Goal: Information Seeking & Learning: Learn about a topic

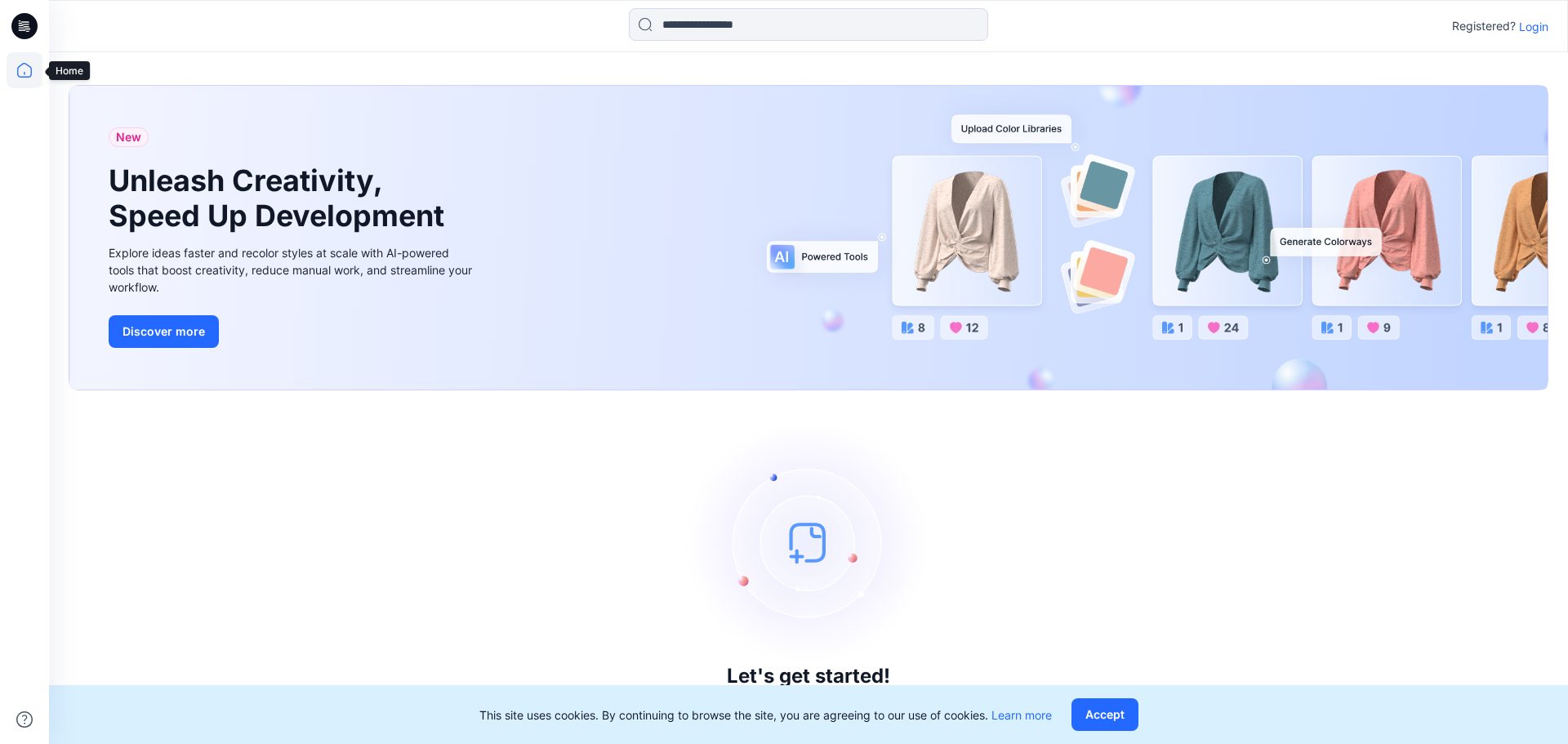
click at [29, 76] on icon at bounding box center [24, 70] width 36 height 36
click at [1534, 28] on p "Login" at bounding box center [1533, 26] width 29 height 17
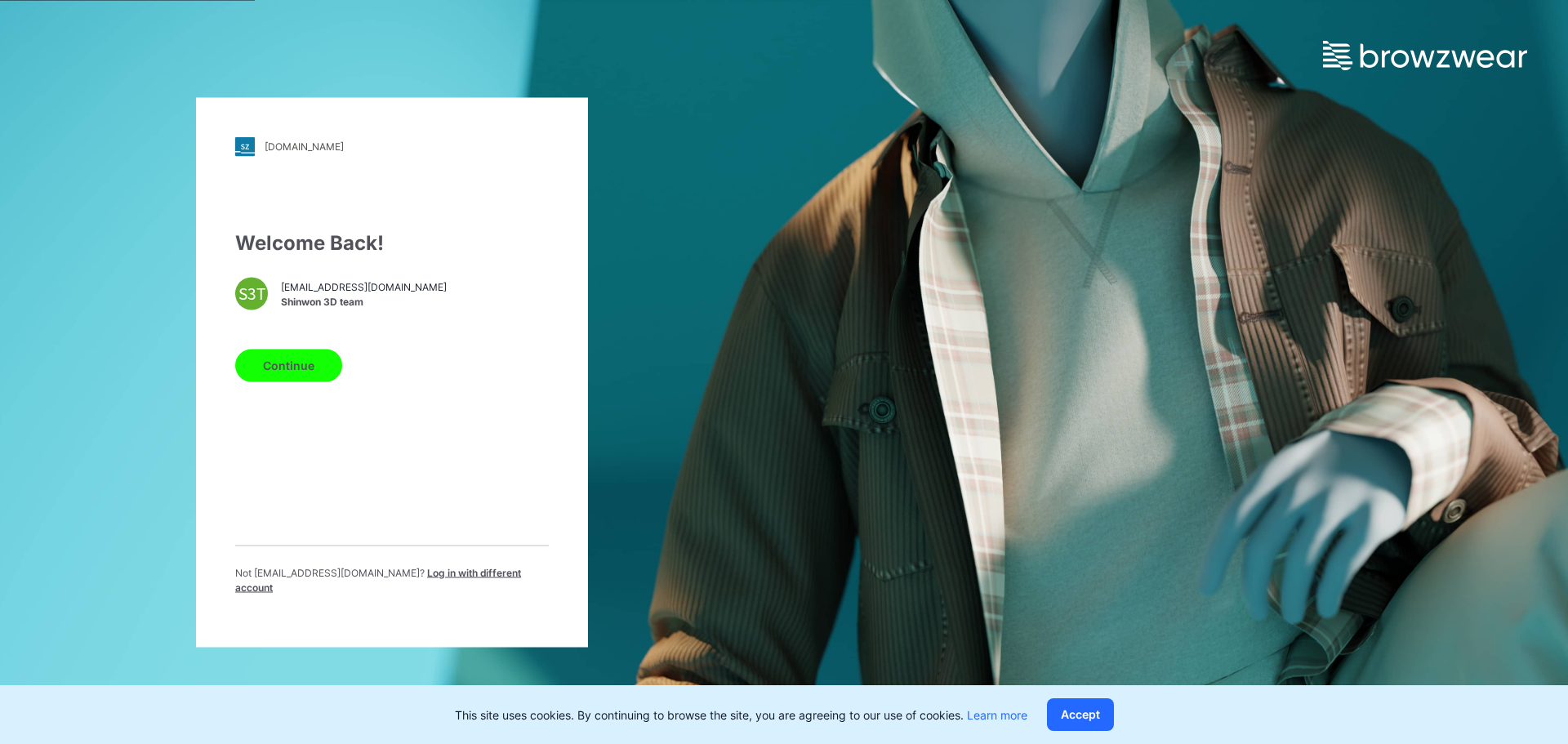
click at [348, 305] on span "Shinwon 3D team" at bounding box center [363, 302] width 165 height 15
drag, startPoint x: 250, startPoint y: 300, endPoint x: 272, endPoint y: 335, distance: 41.3
click at [250, 303] on div "S3T" at bounding box center [251, 293] width 33 height 33
drag, startPoint x: 297, startPoint y: 380, endPoint x: 317, endPoint y: 381, distance: 20.0
click at [296, 380] on button "Continue" at bounding box center [288, 364] width 107 height 33
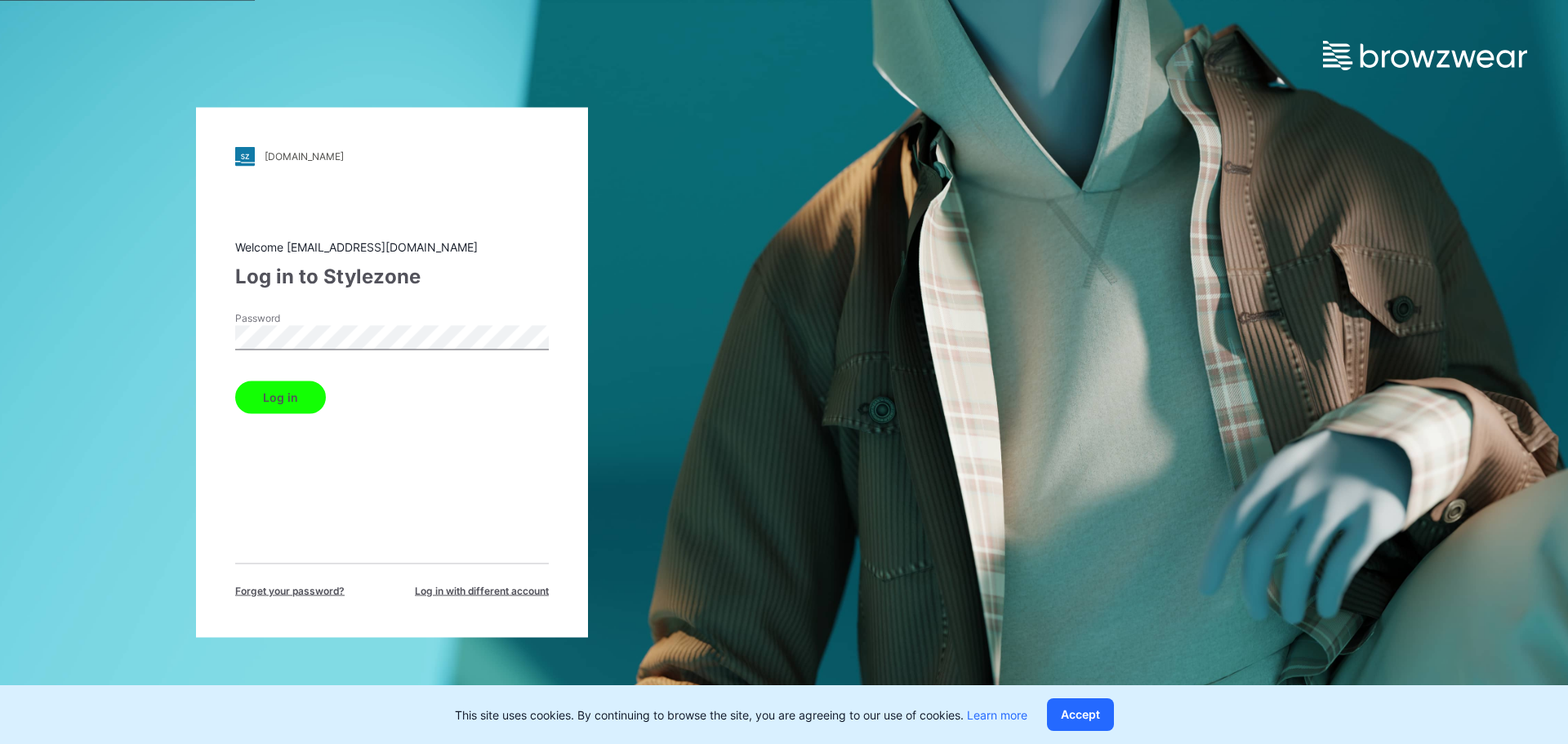
click at [235, 380] on button "Log in" at bounding box center [280, 396] width 90 height 33
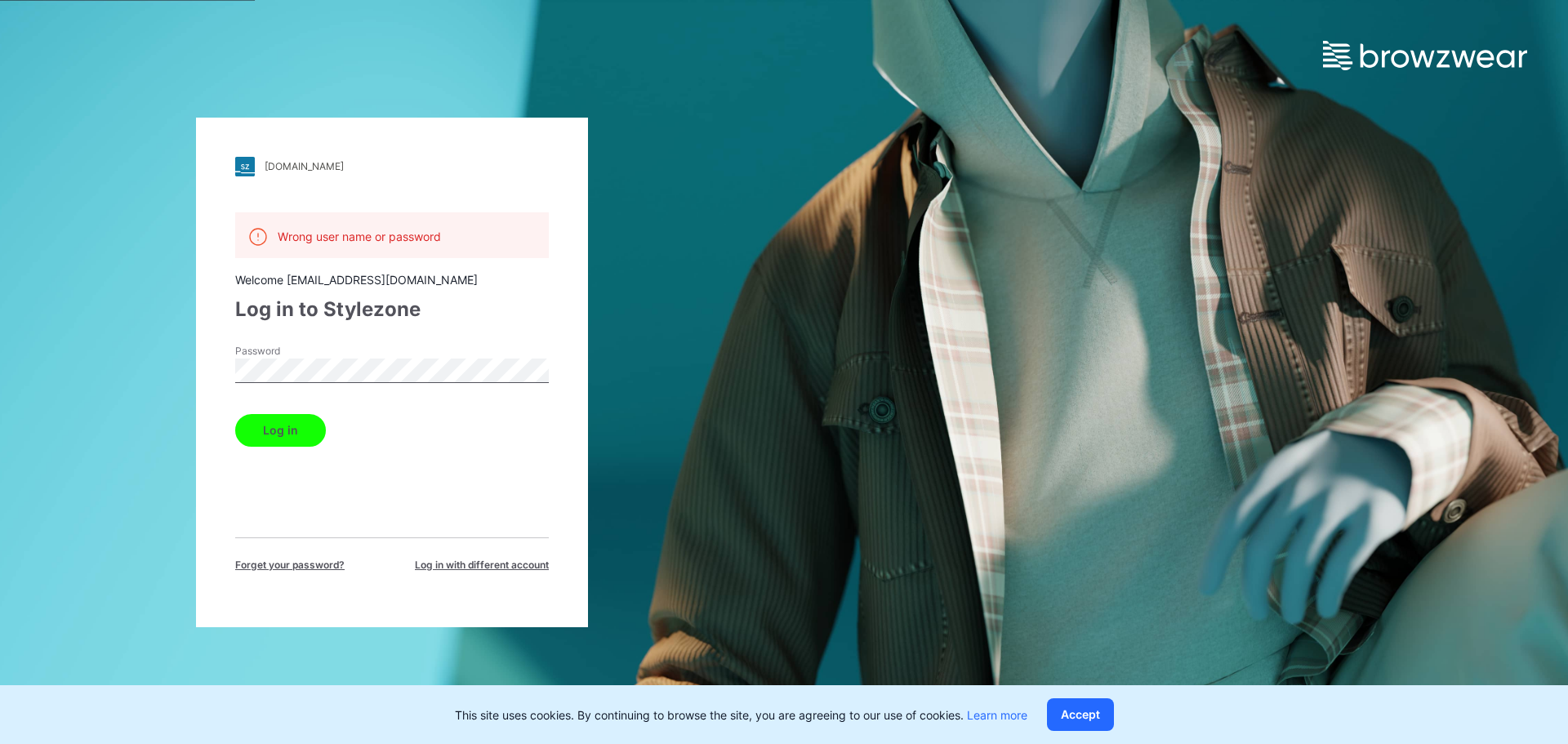
click at [235, 414] on button "Log in" at bounding box center [280, 430] width 90 height 33
click at [54, 346] on div "[DOMAIN_NAME] Loading... Wrong user name or password Welcome [EMAIL_ADDRESS][DO…" at bounding box center [392, 372] width 784 height 744
click at [235, 414] on button "Log in" at bounding box center [280, 430] width 90 height 33
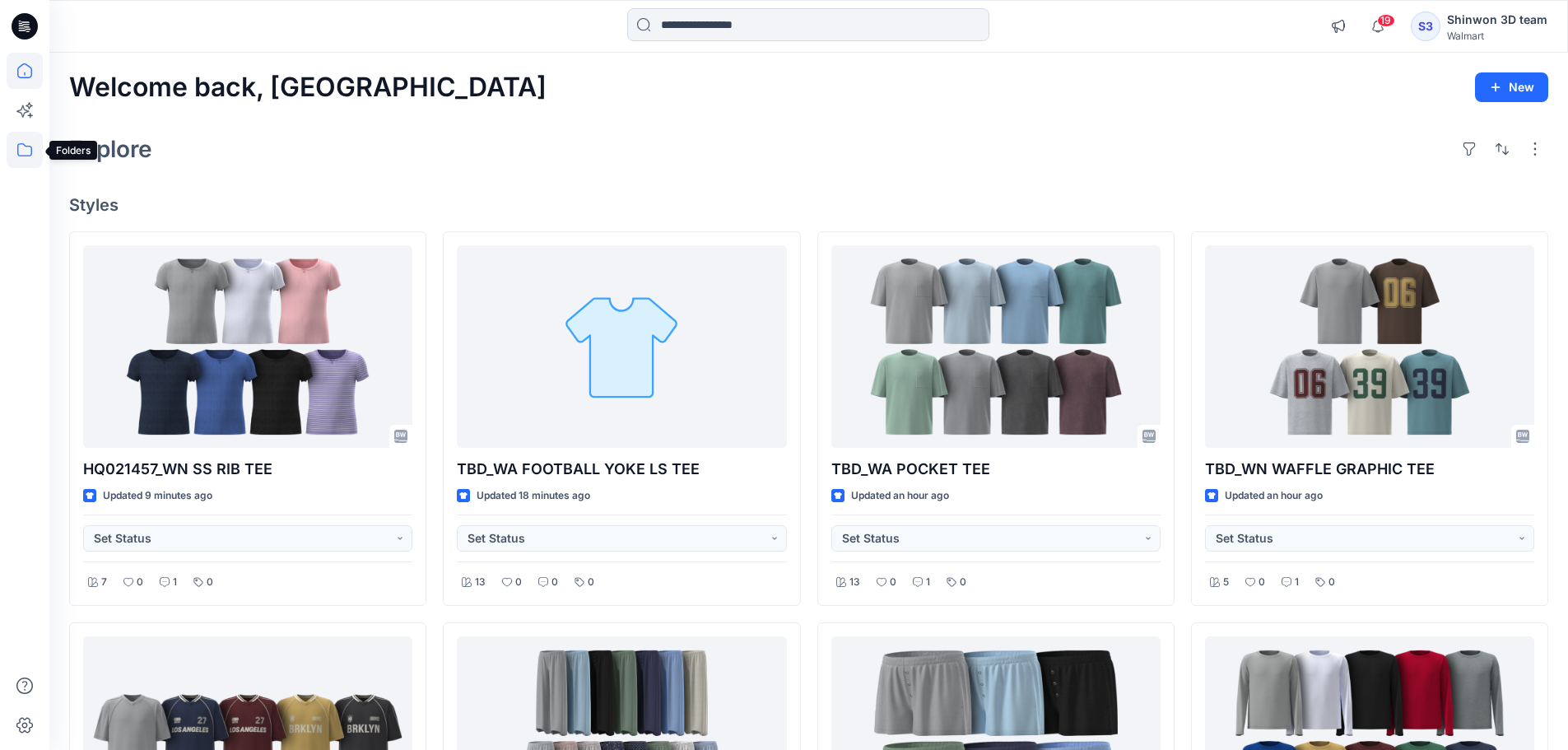
click at [27, 157] on icon at bounding box center [24, 150] width 37 height 37
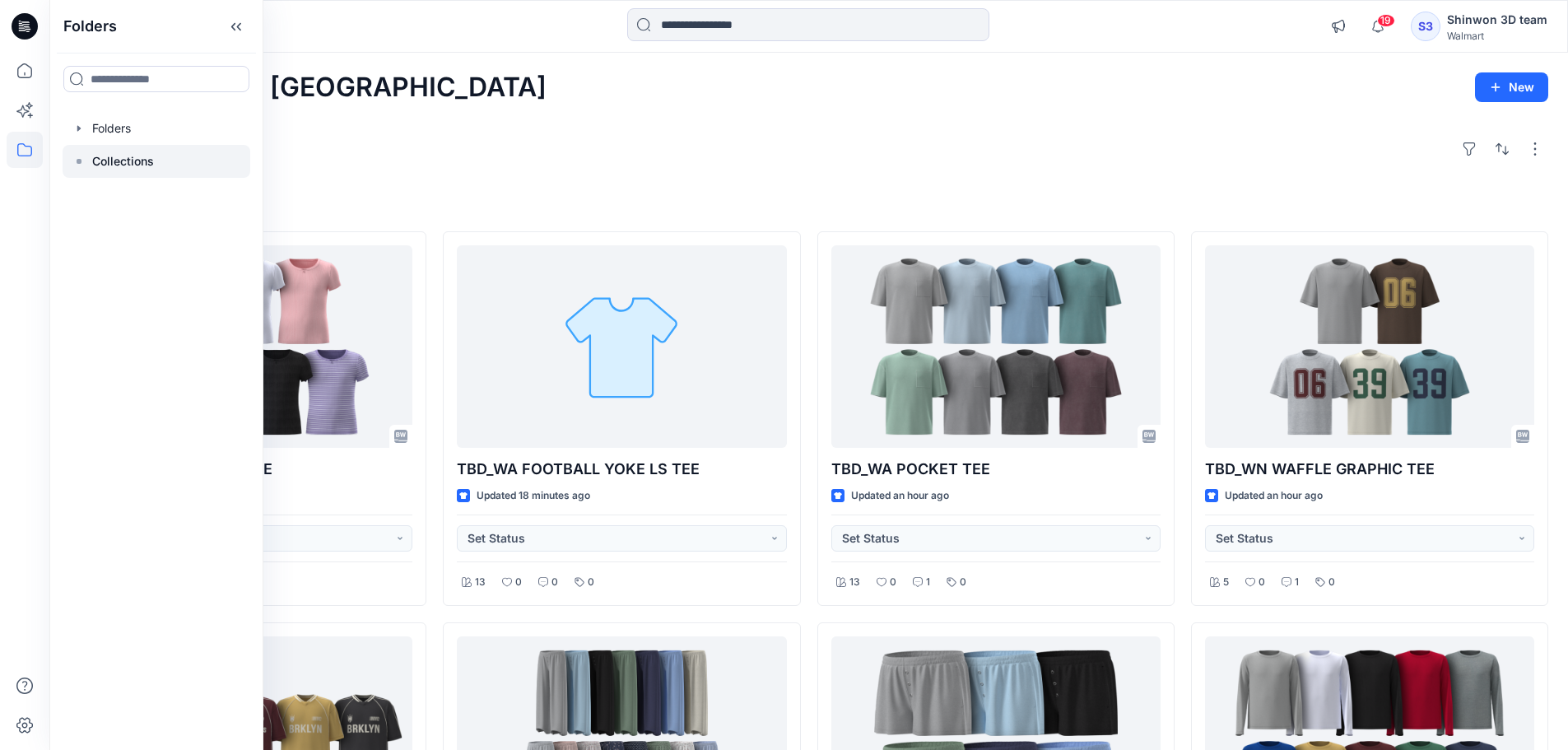
click at [94, 159] on p "Collections" at bounding box center [122, 161] width 62 height 20
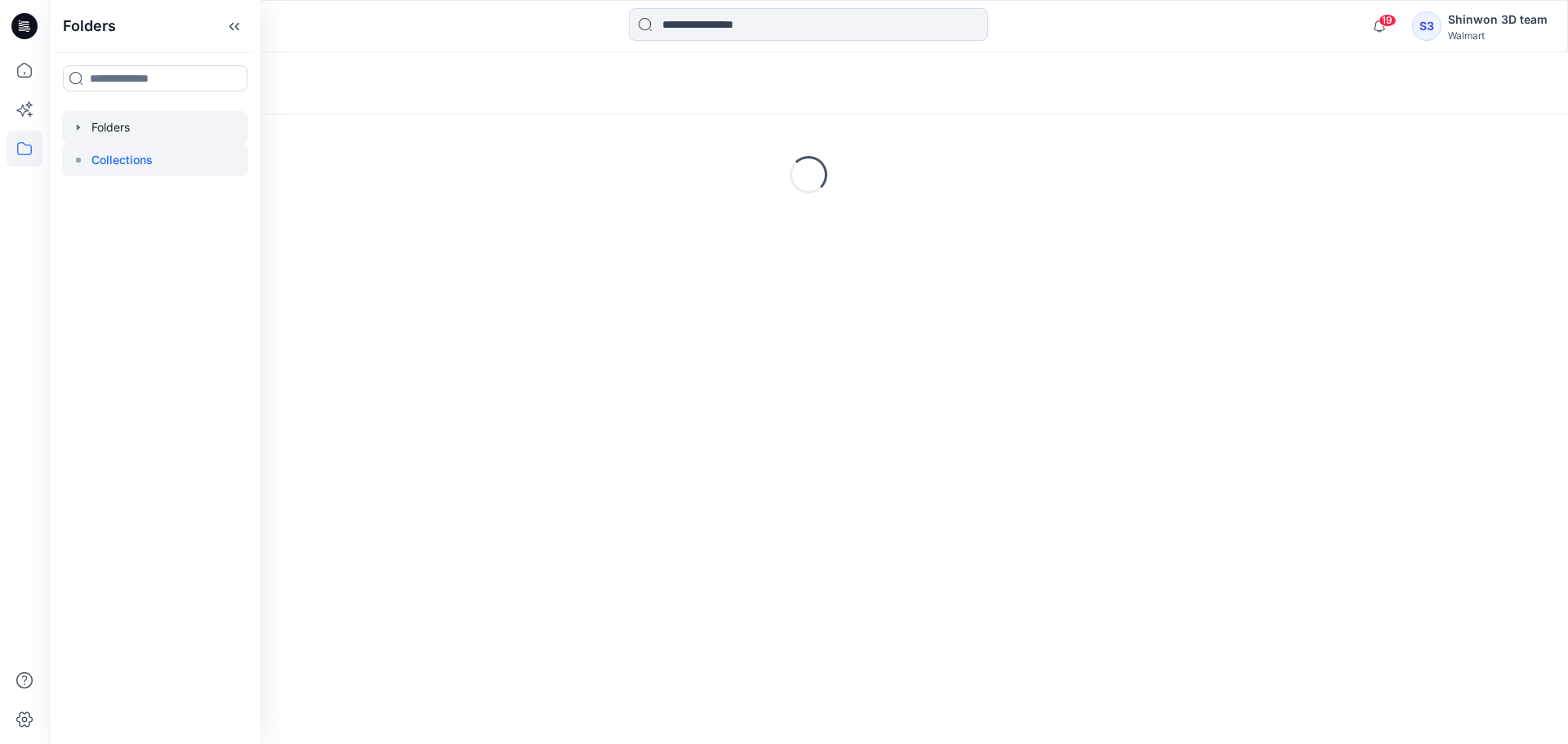
click at [110, 123] on div at bounding box center [155, 127] width 187 height 33
click at [144, 127] on div at bounding box center [155, 127] width 187 height 33
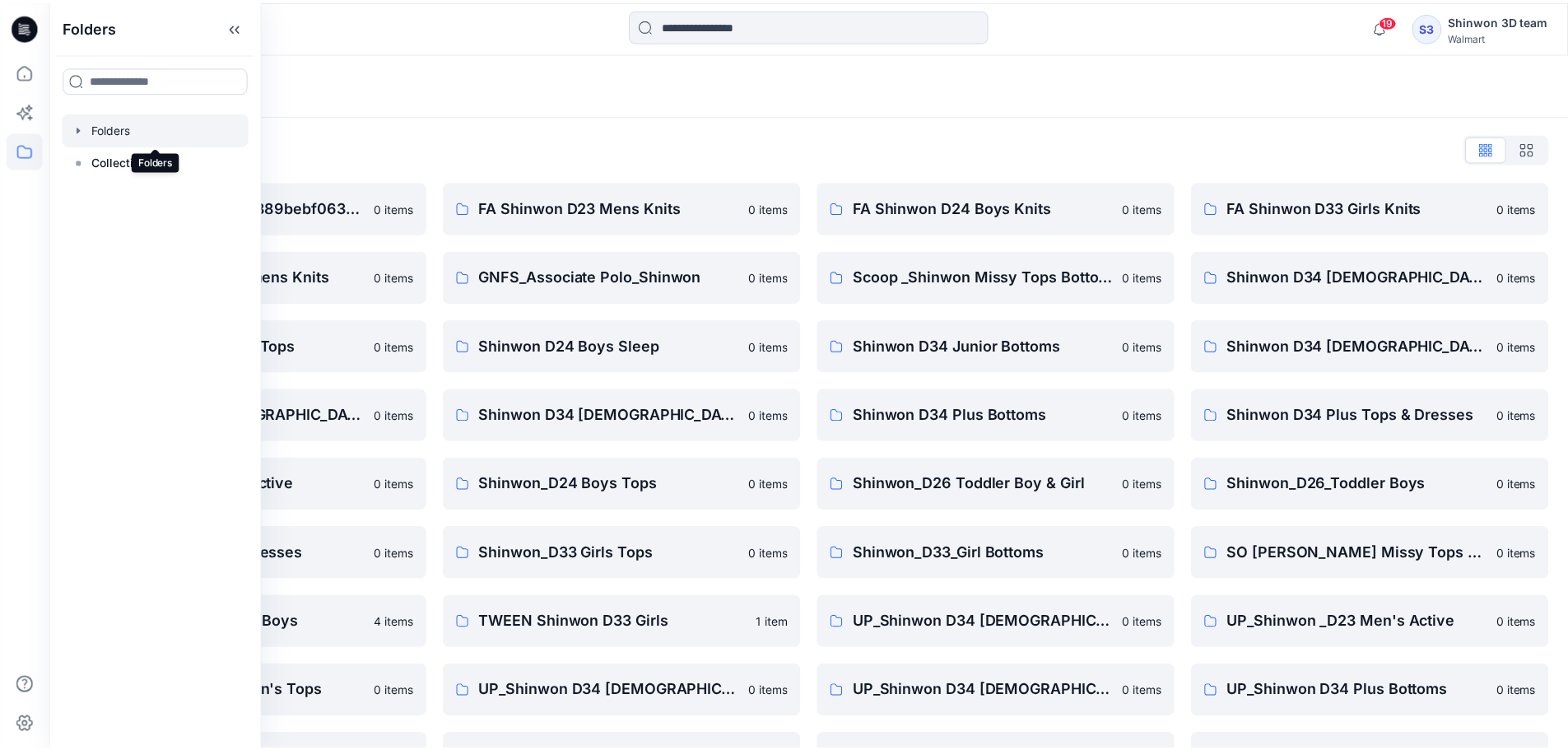
scroll to position [220, 0]
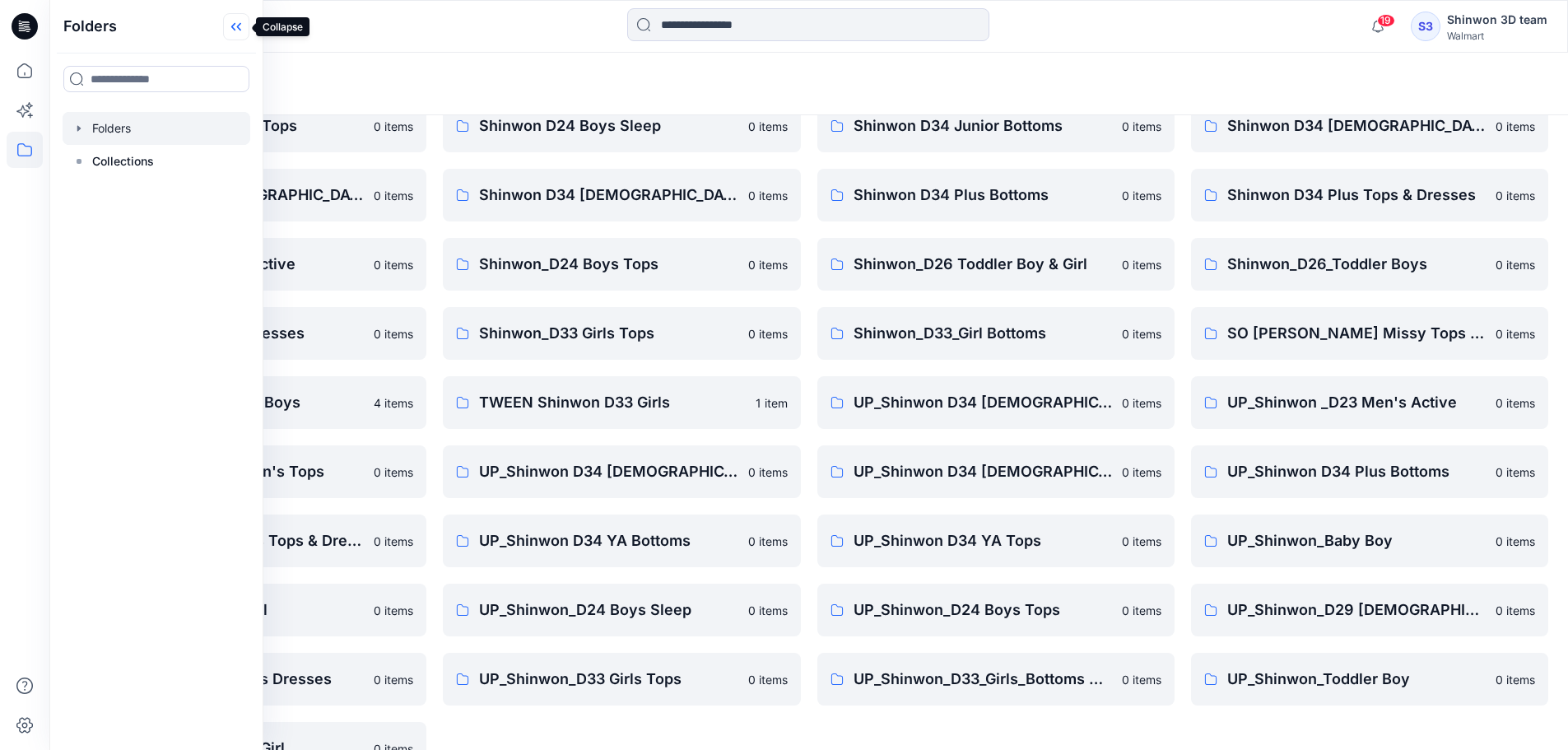
click at [238, 29] on icon at bounding box center [236, 27] width 27 height 27
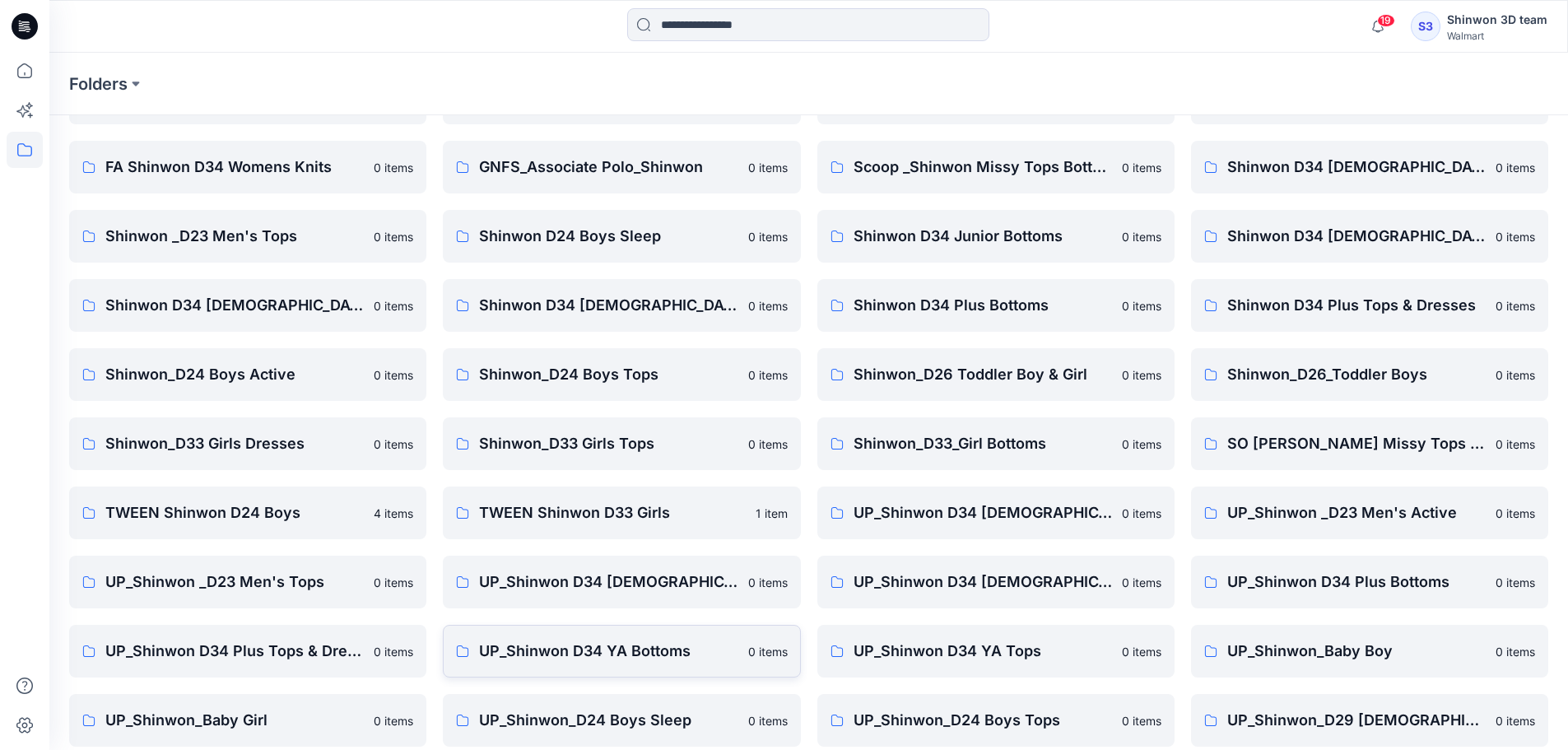
scroll to position [264, 0]
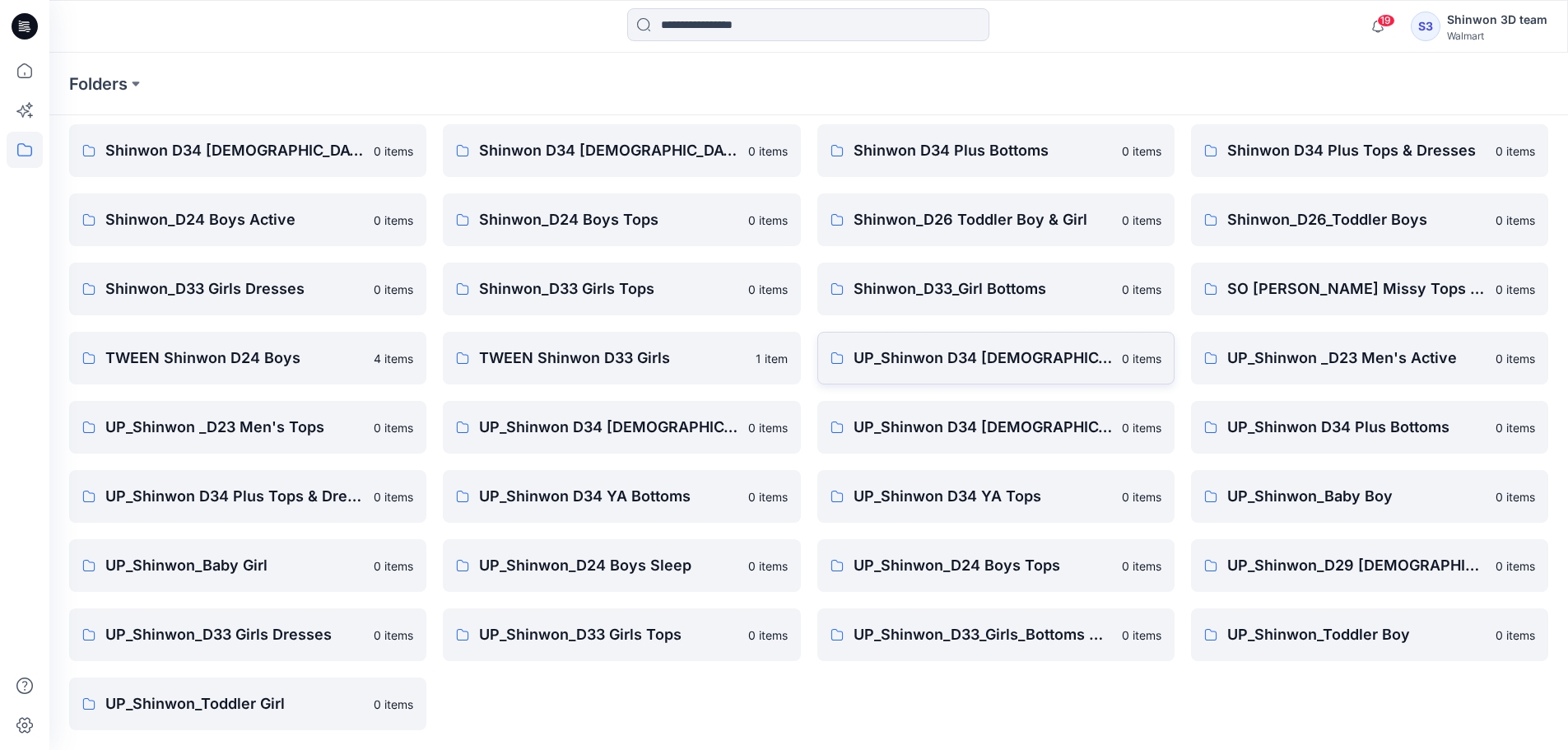
click at [1061, 360] on p "UP_Shinwon D34 [DEMOGRAPHIC_DATA] Knit Tops" at bounding box center [982, 359] width 259 height 23
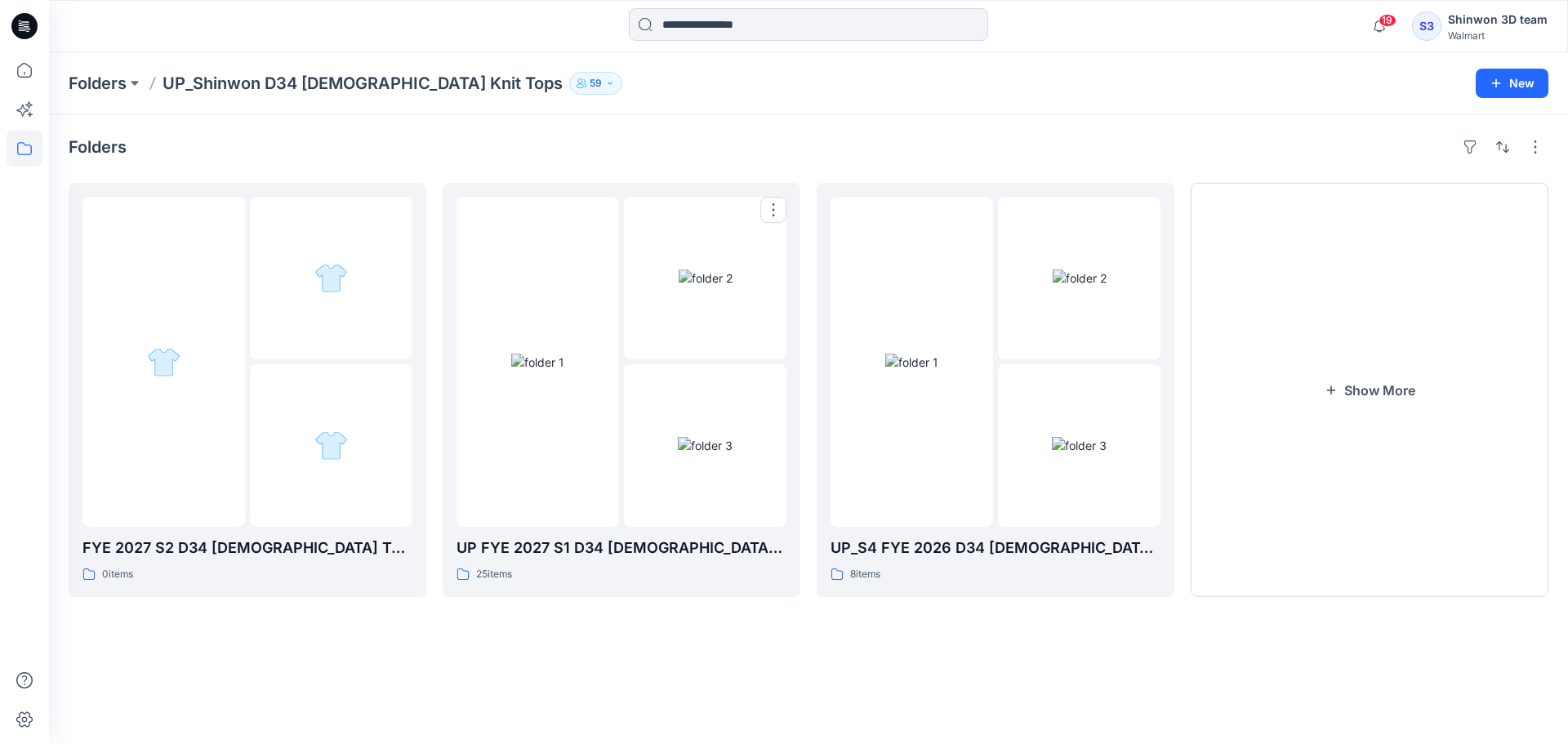
click at [538, 559] on div "UP FYE 2027 S1 D34 [DEMOGRAPHIC_DATA] Knit Tops 25 items" at bounding box center [621, 560] width 330 height 47
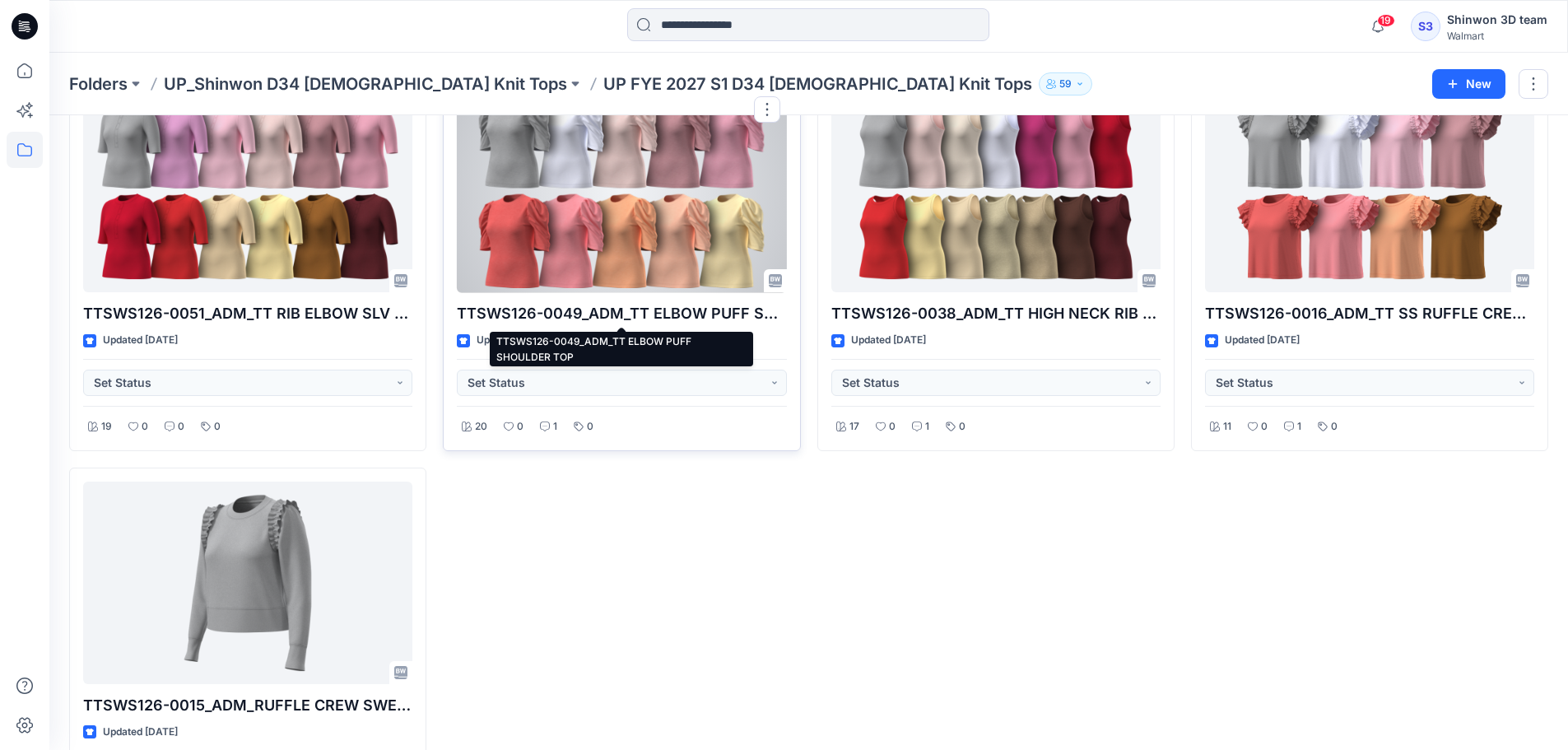
scroll to position [2180, 0]
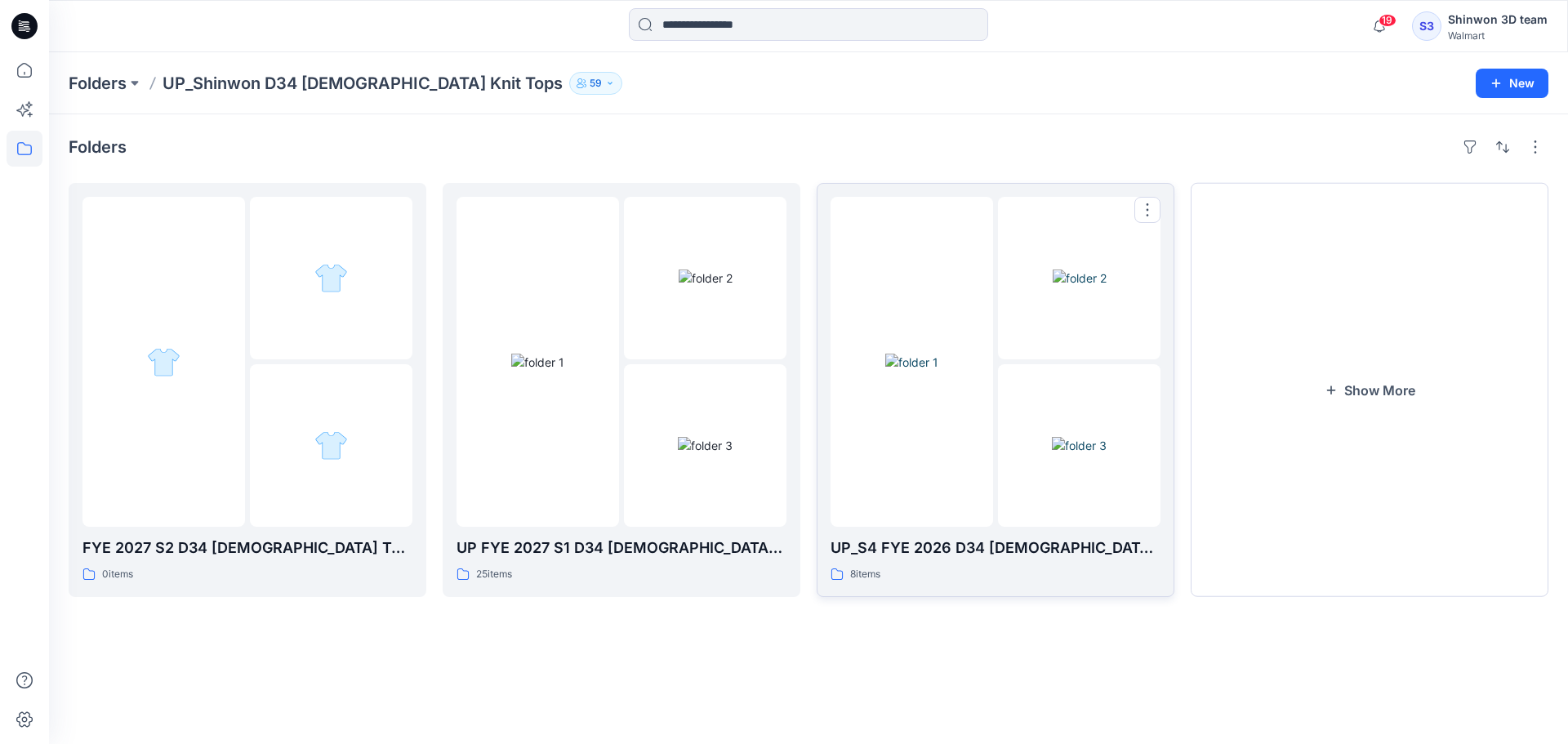
click at [975, 482] on div at bounding box center [912, 362] width 163 height 330
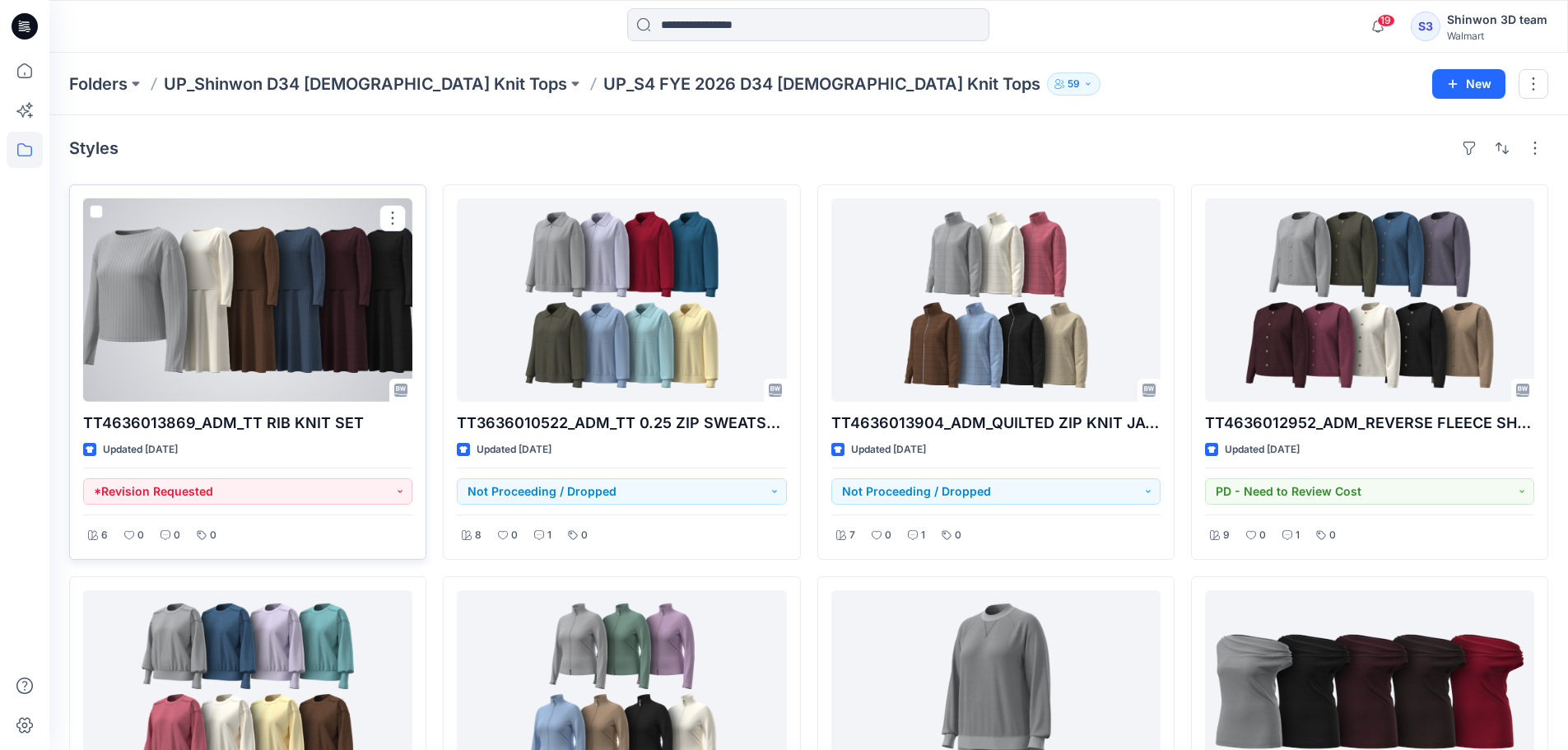
click at [267, 270] on div at bounding box center [247, 301] width 329 height 203
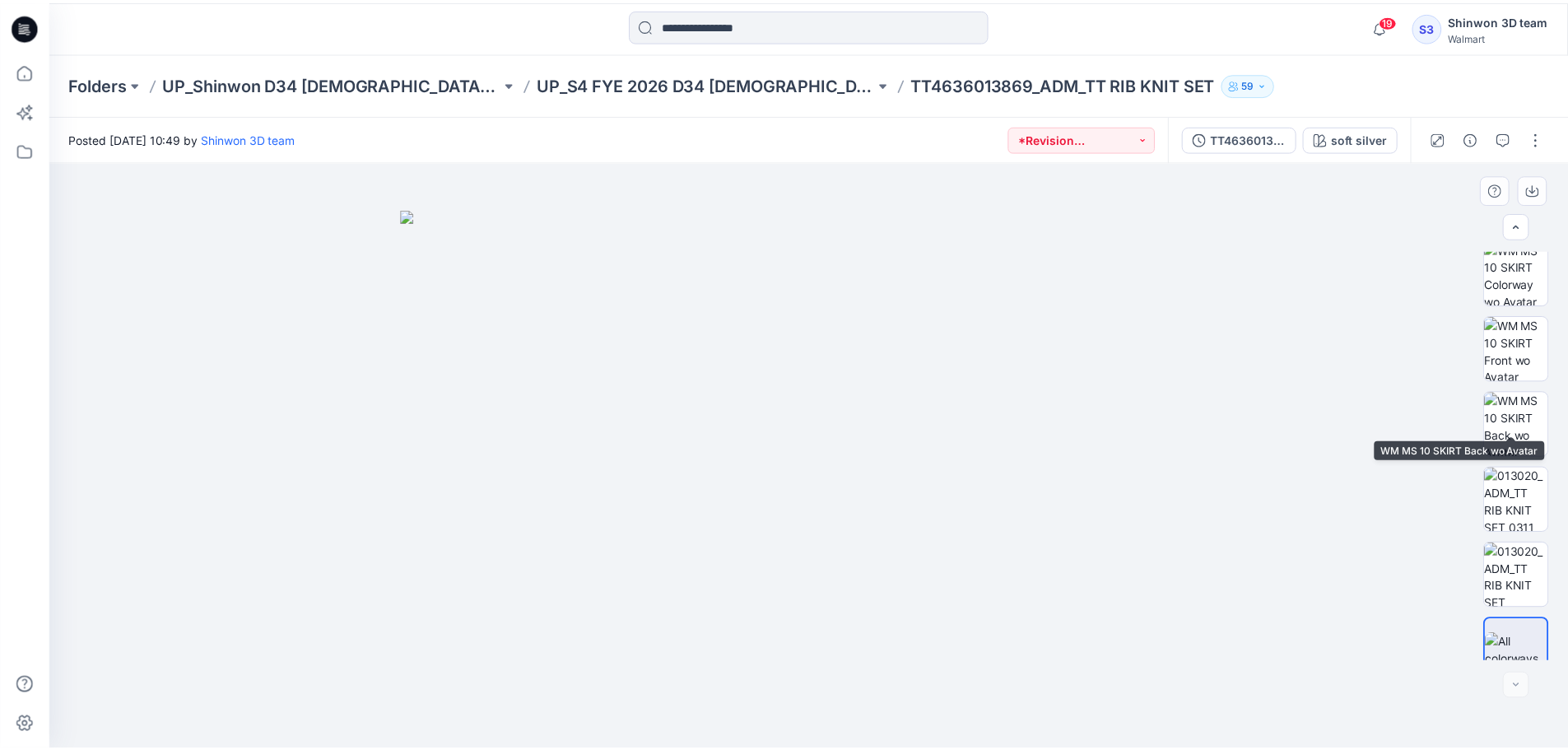
scroll to position [790, 0]
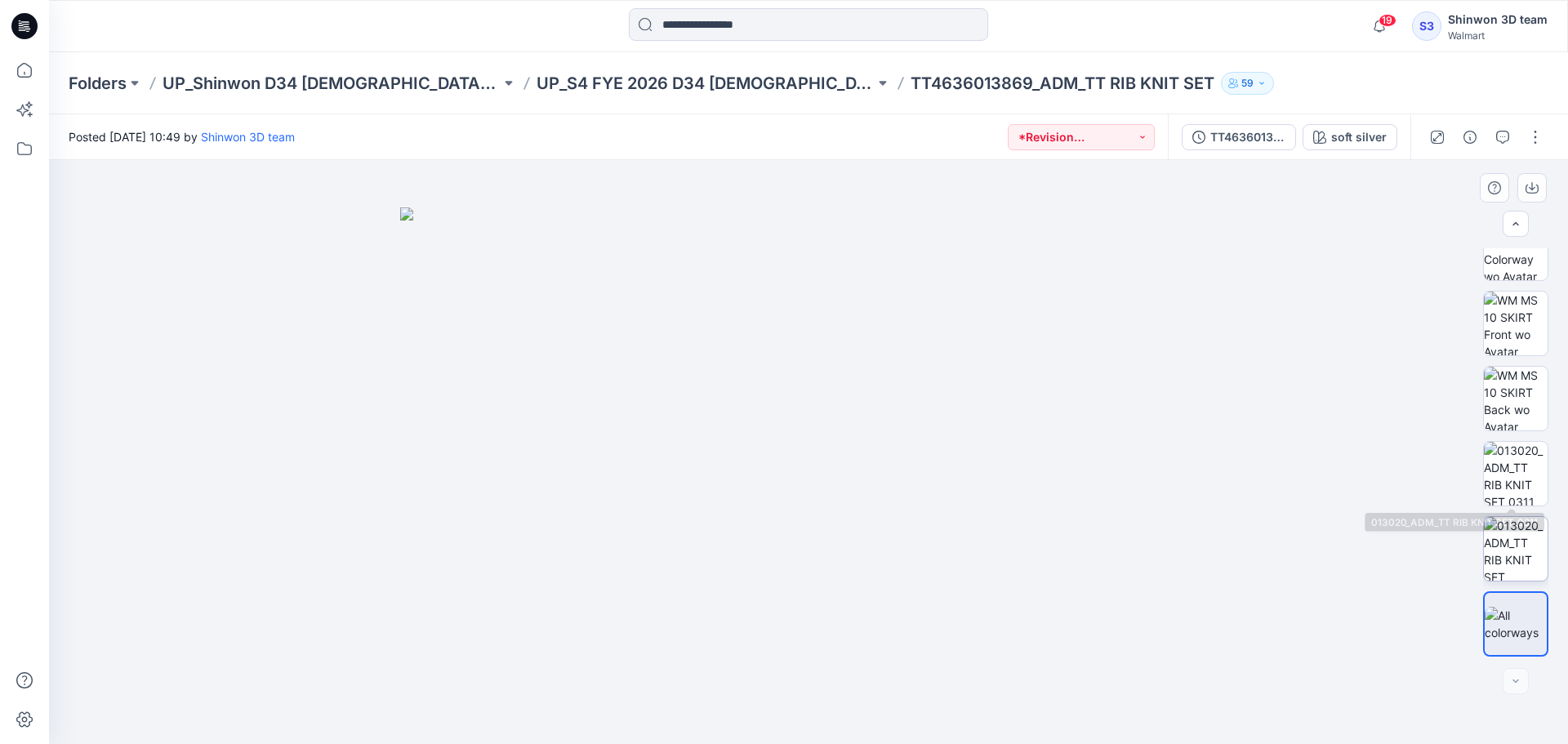
click at [1508, 533] on img at bounding box center [1516, 548] width 64 height 64
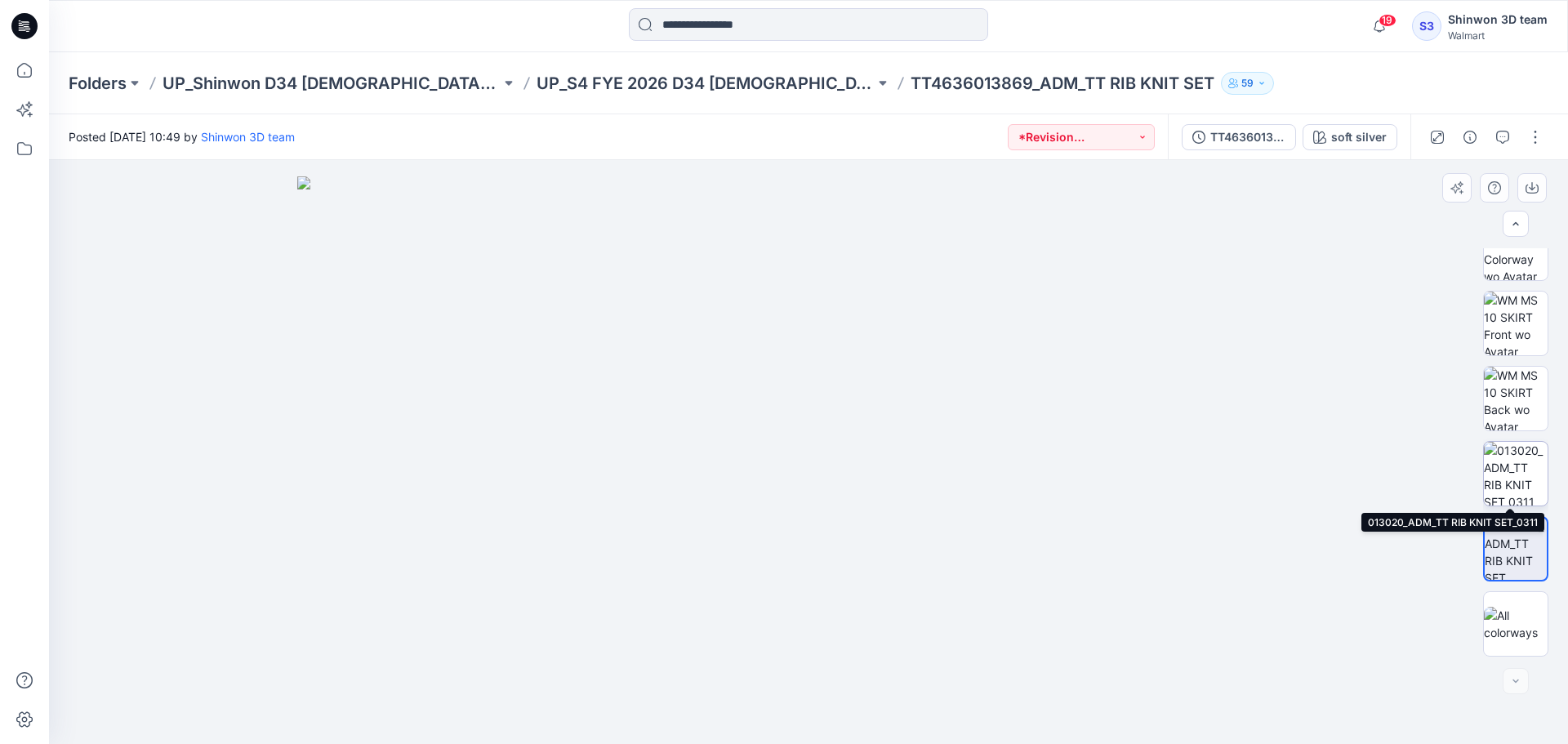
click at [1515, 471] on img at bounding box center [1516, 473] width 64 height 64
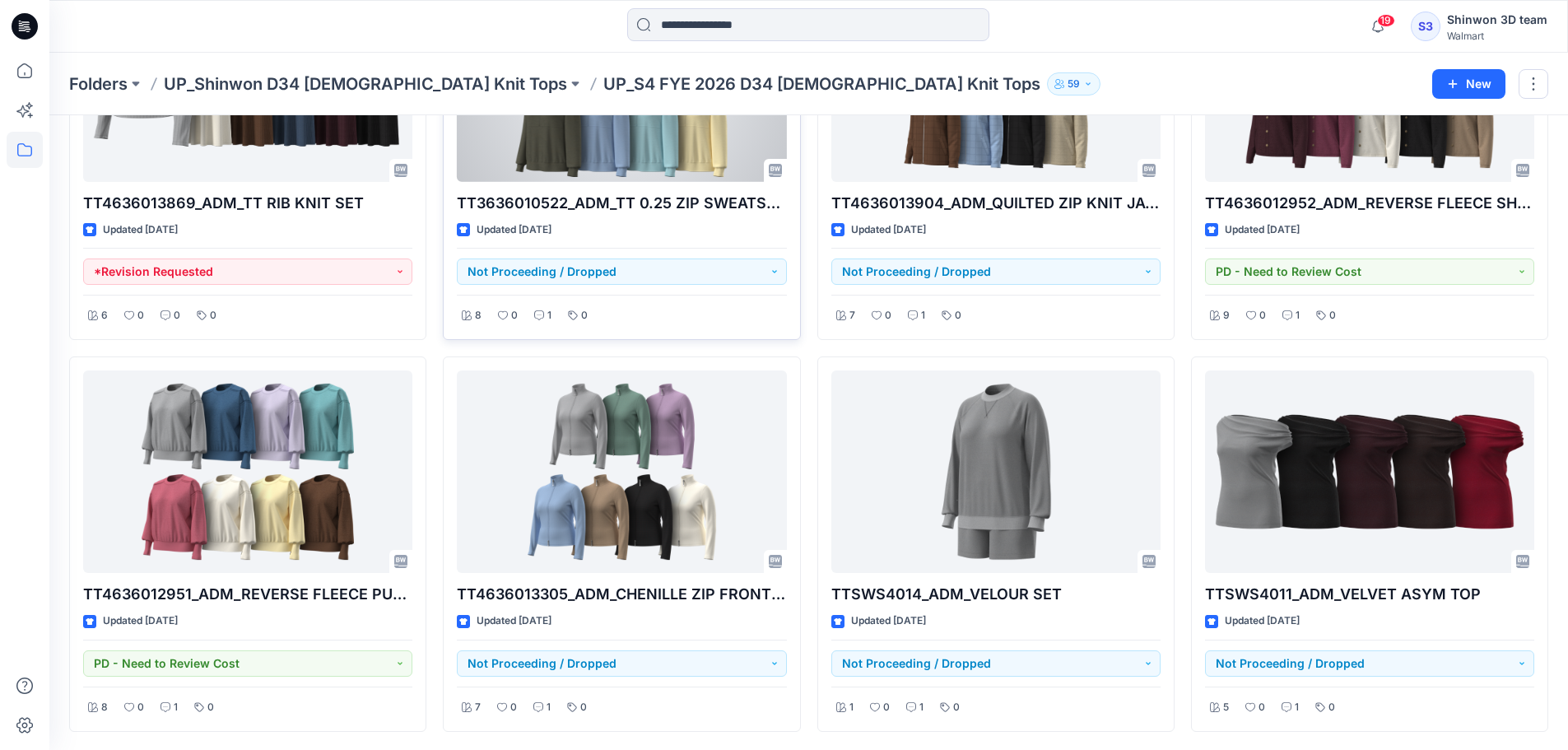
scroll to position [221, 0]
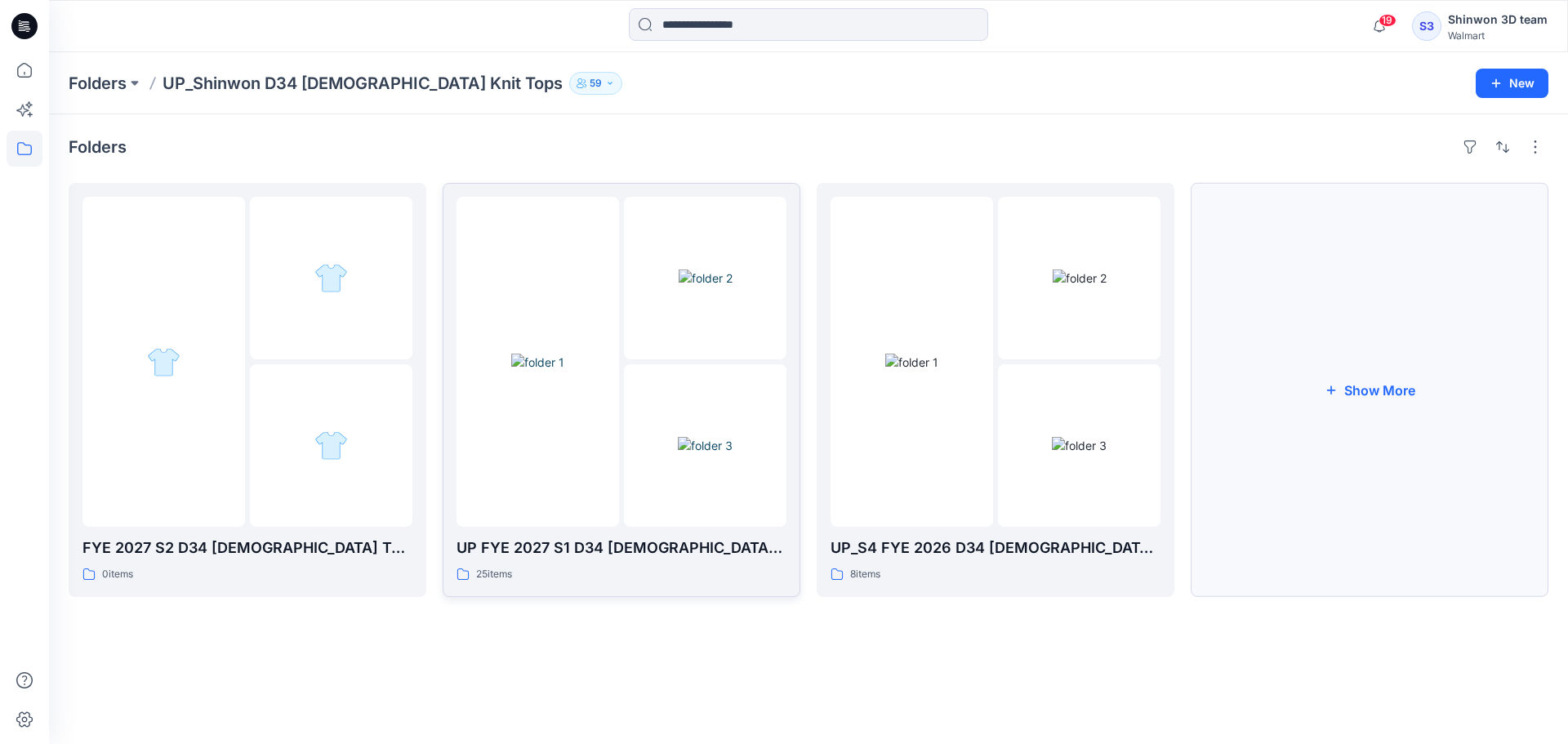
click at [1320, 418] on button "Show More" at bounding box center [1369, 390] width 357 height 414
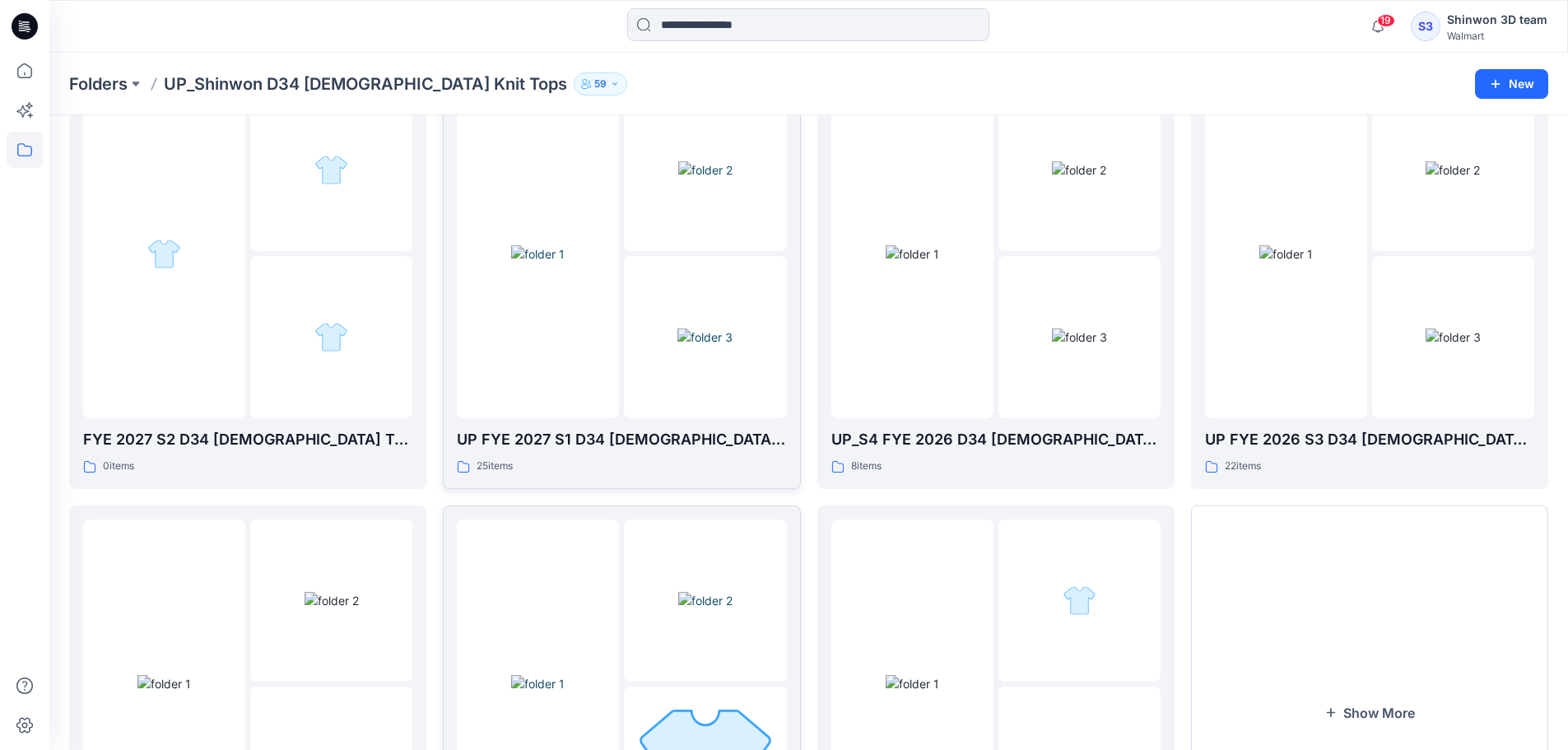
scroll to position [326, 0]
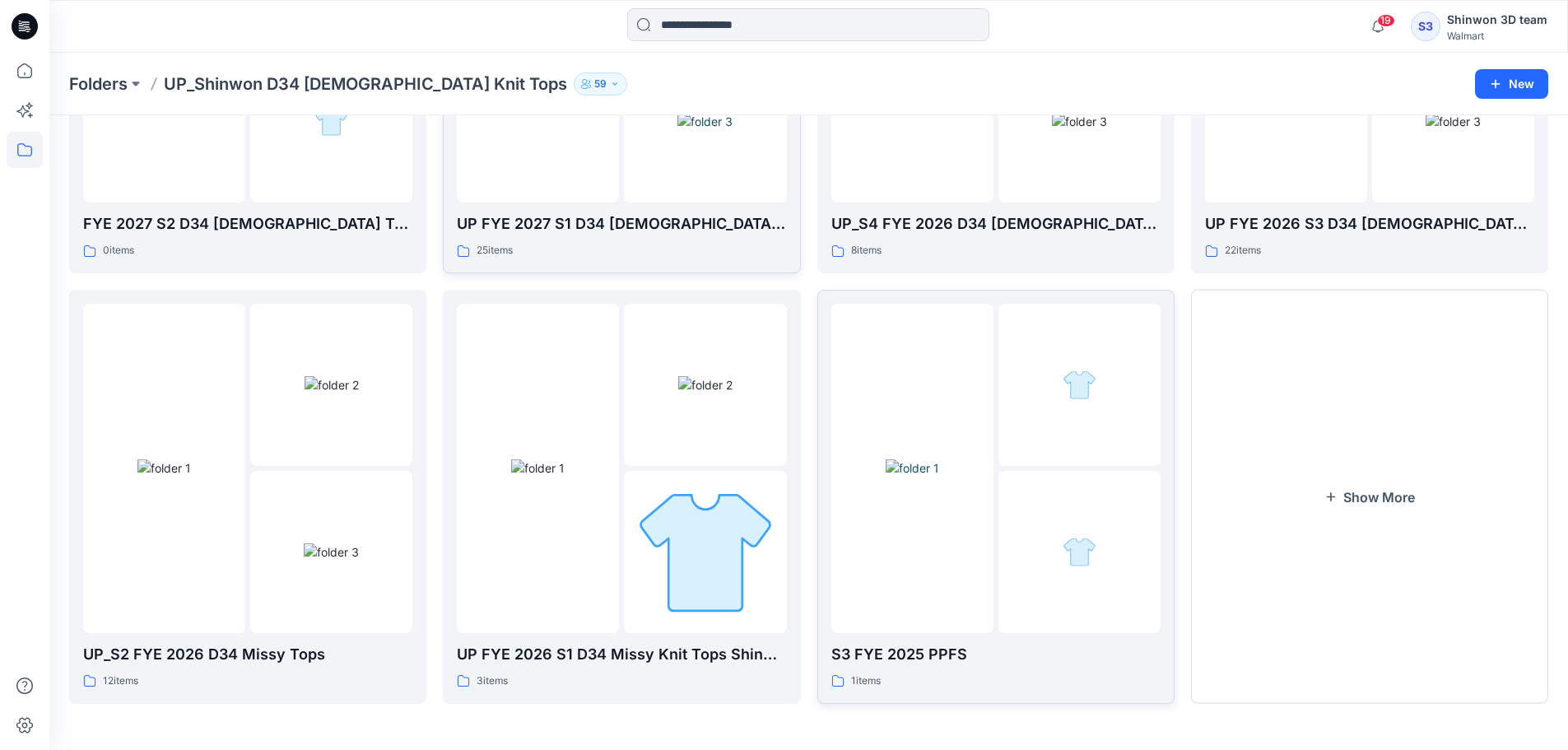
click at [938, 459] on img at bounding box center [912, 467] width 53 height 17
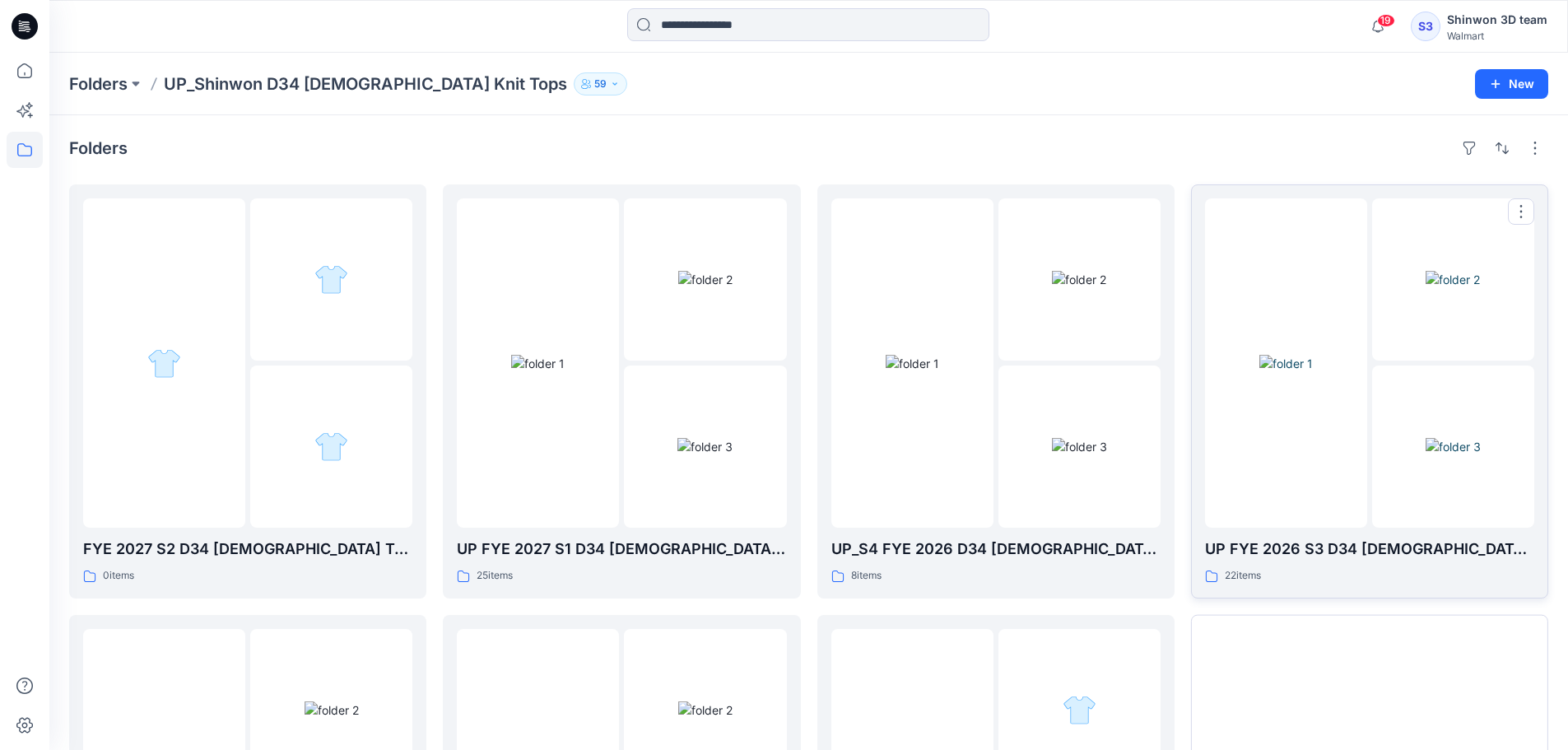
click at [1301, 372] on img at bounding box center [1286, 363] width 53 height 17
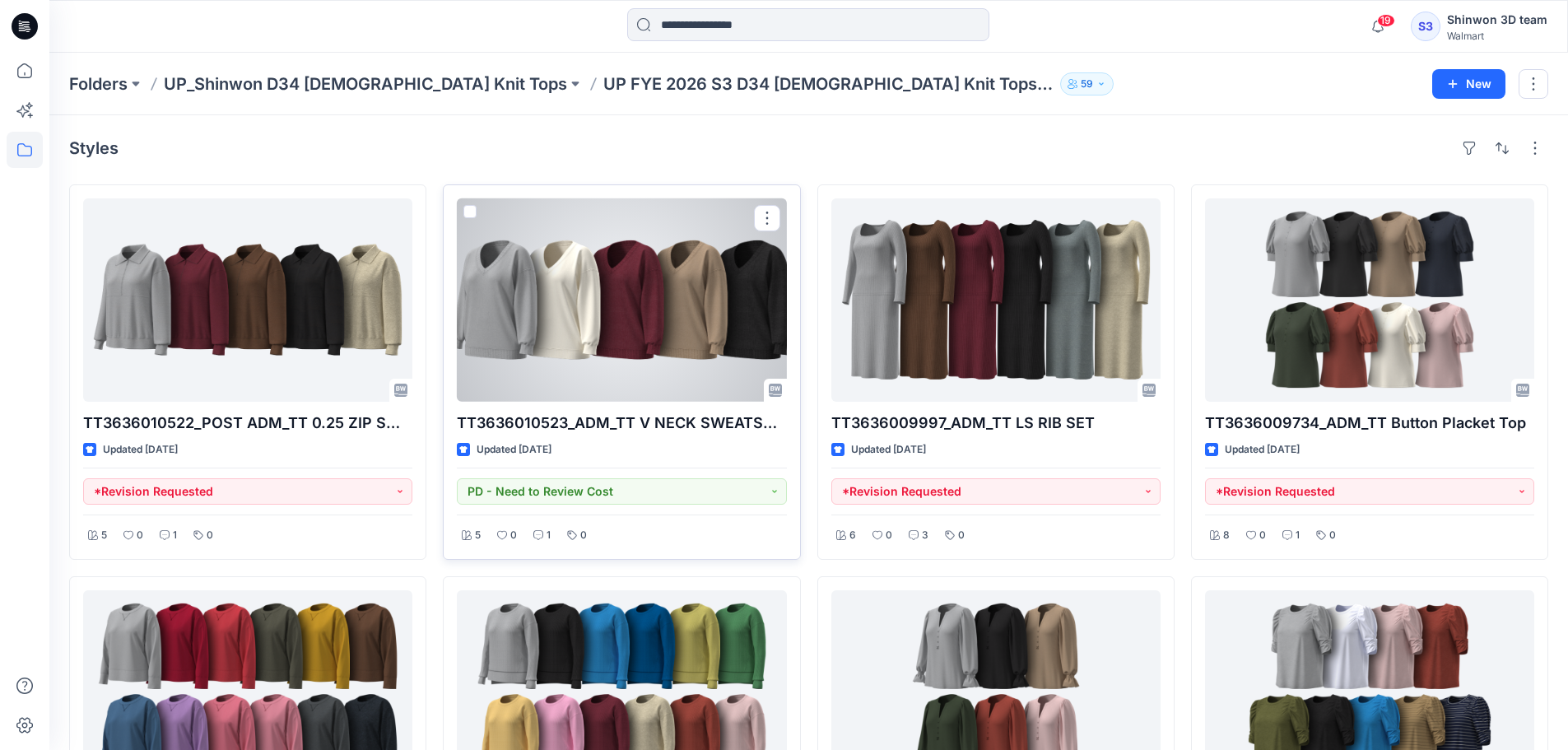
click at [653, 318] on div at bounding box center [620, 301] width 329 height 203
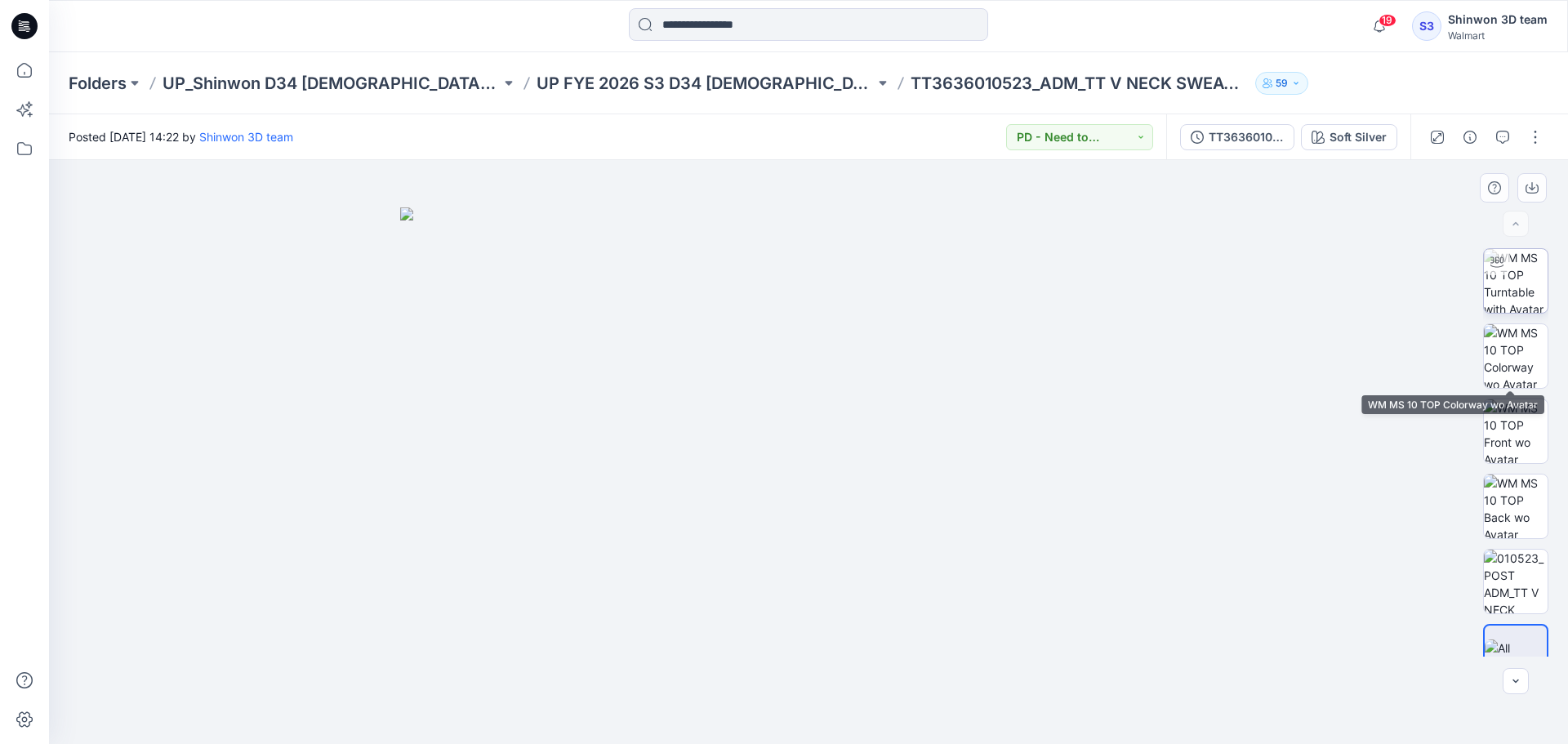
click at [1524, 282] on img at bounding box center [1516, 281] width 64 height 64
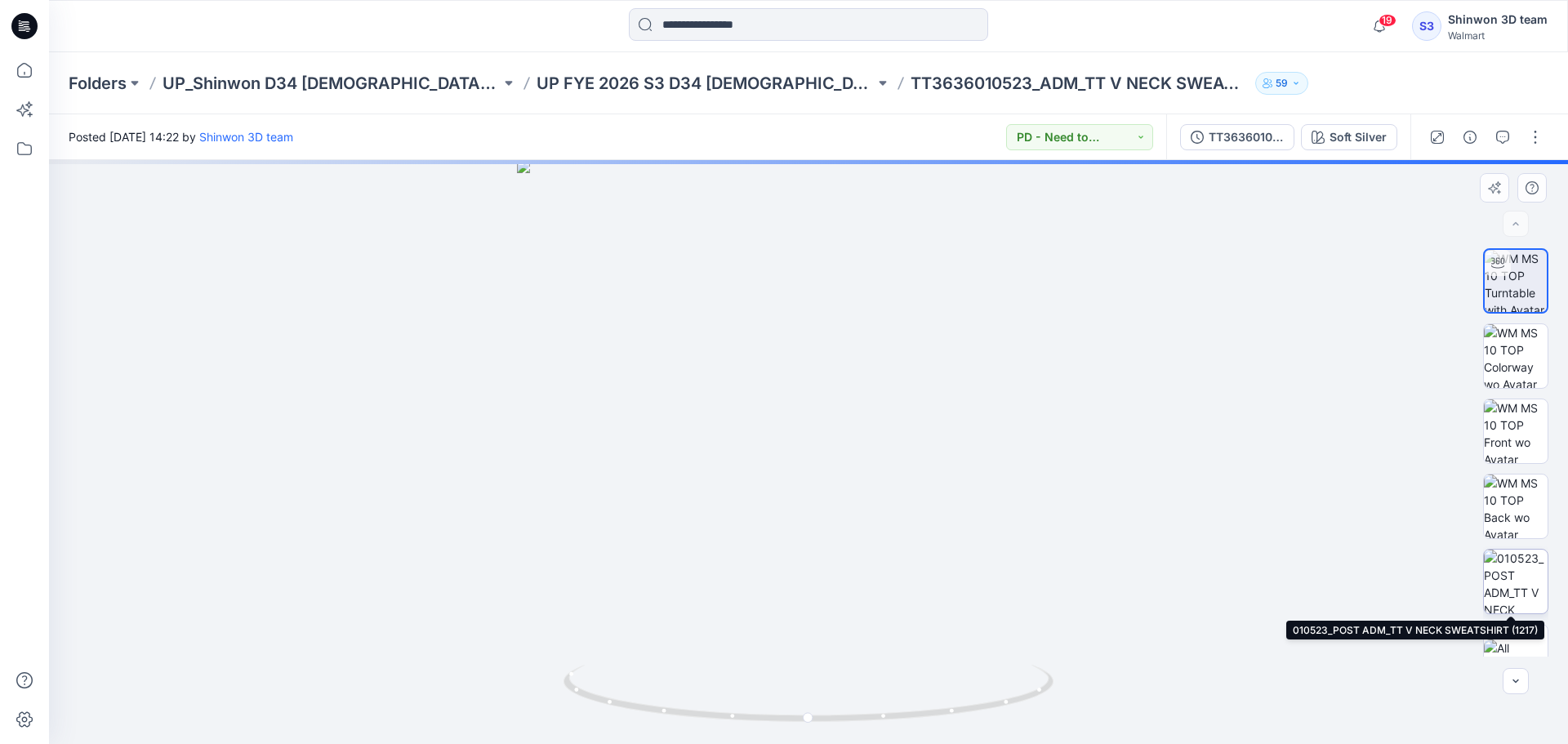
click at [1495, 567] on img at bounding box center [1516, 581] width 64 height 64
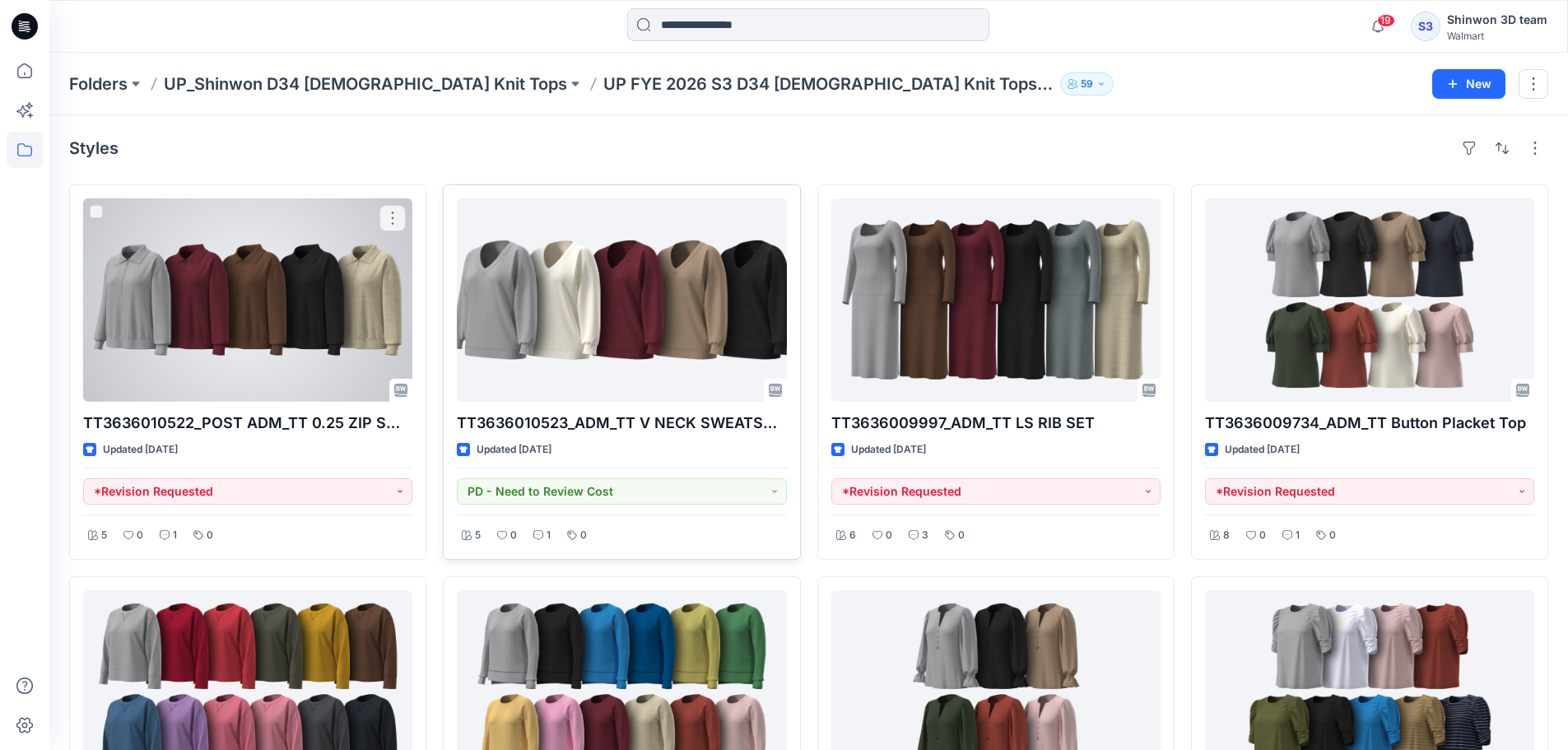
click at [636, 330] on div at bounding box center [620, 301] width 329 height 203
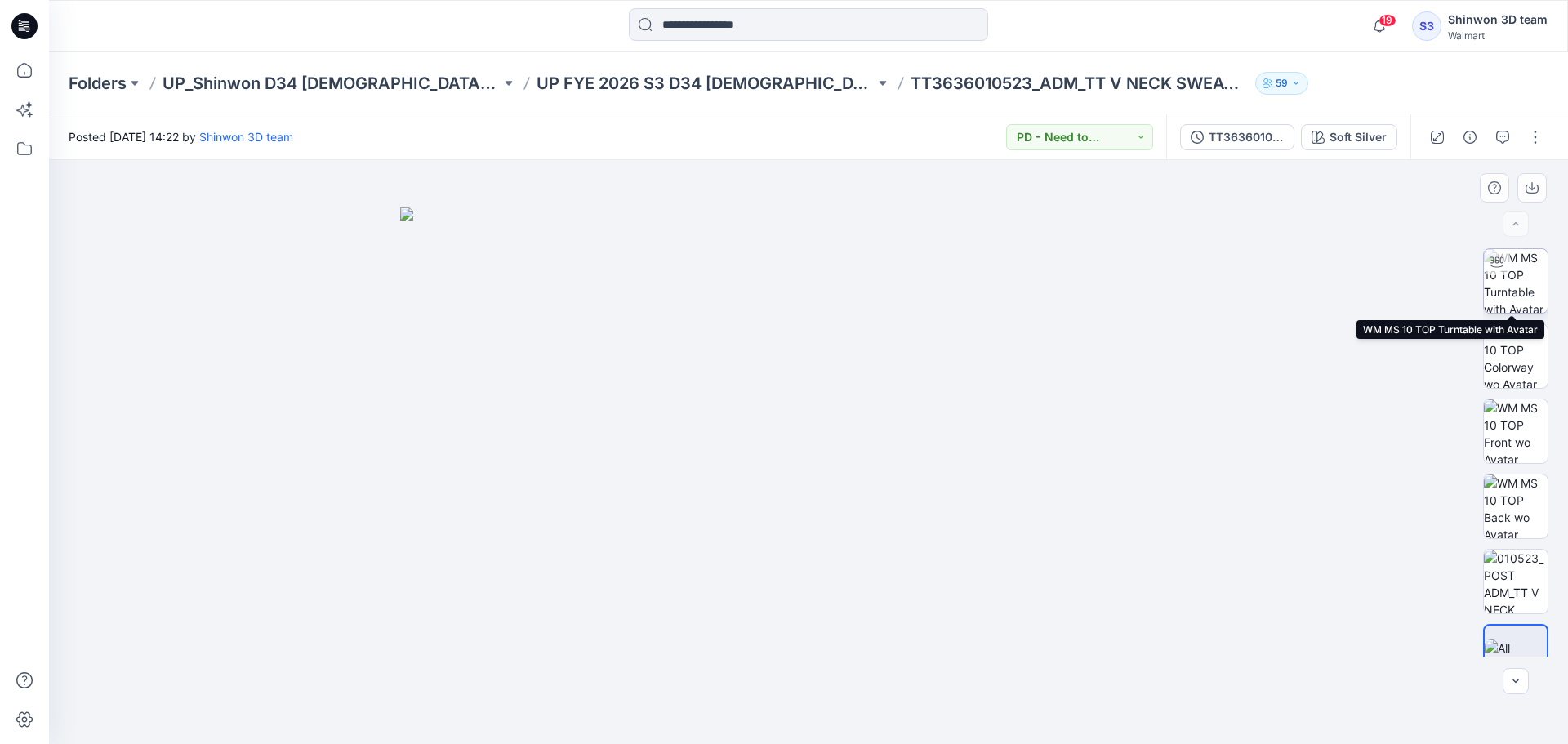
click at [1513, 281] on img at bounding box center [1516, 281] width 64 height 64
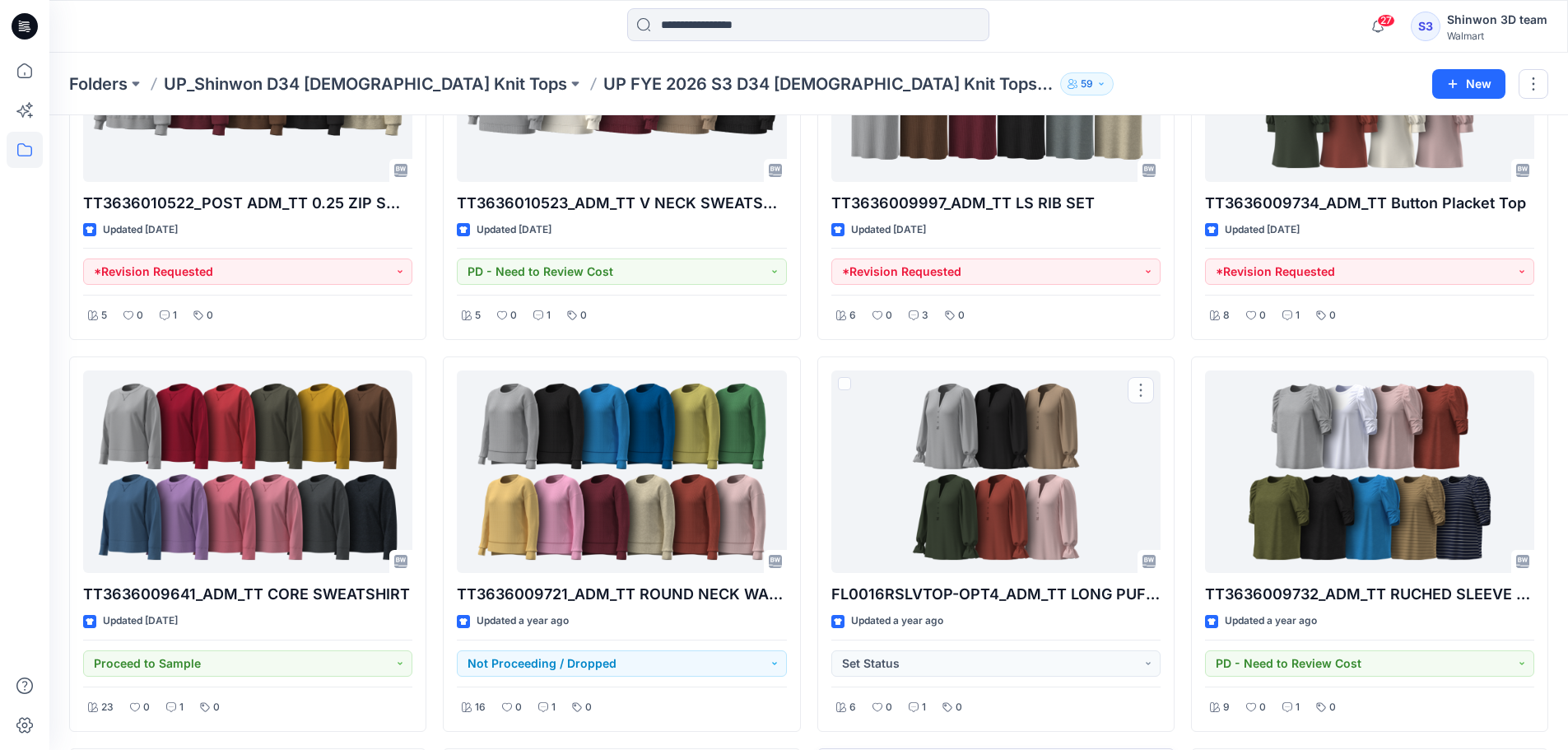
scroll to position [659, 0]
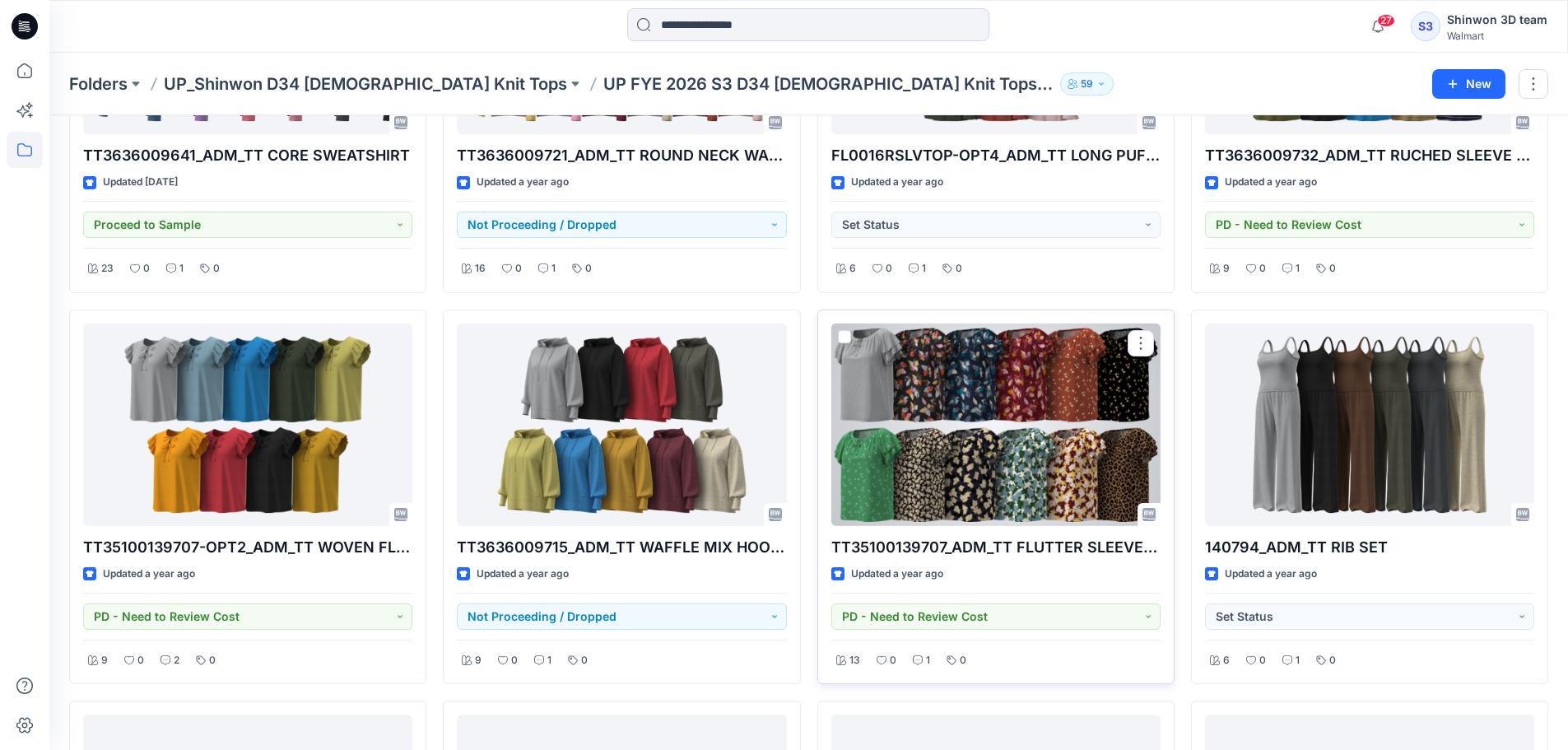
click at [964, 435] on div at bounding box center [995, 425] width 329 height 203
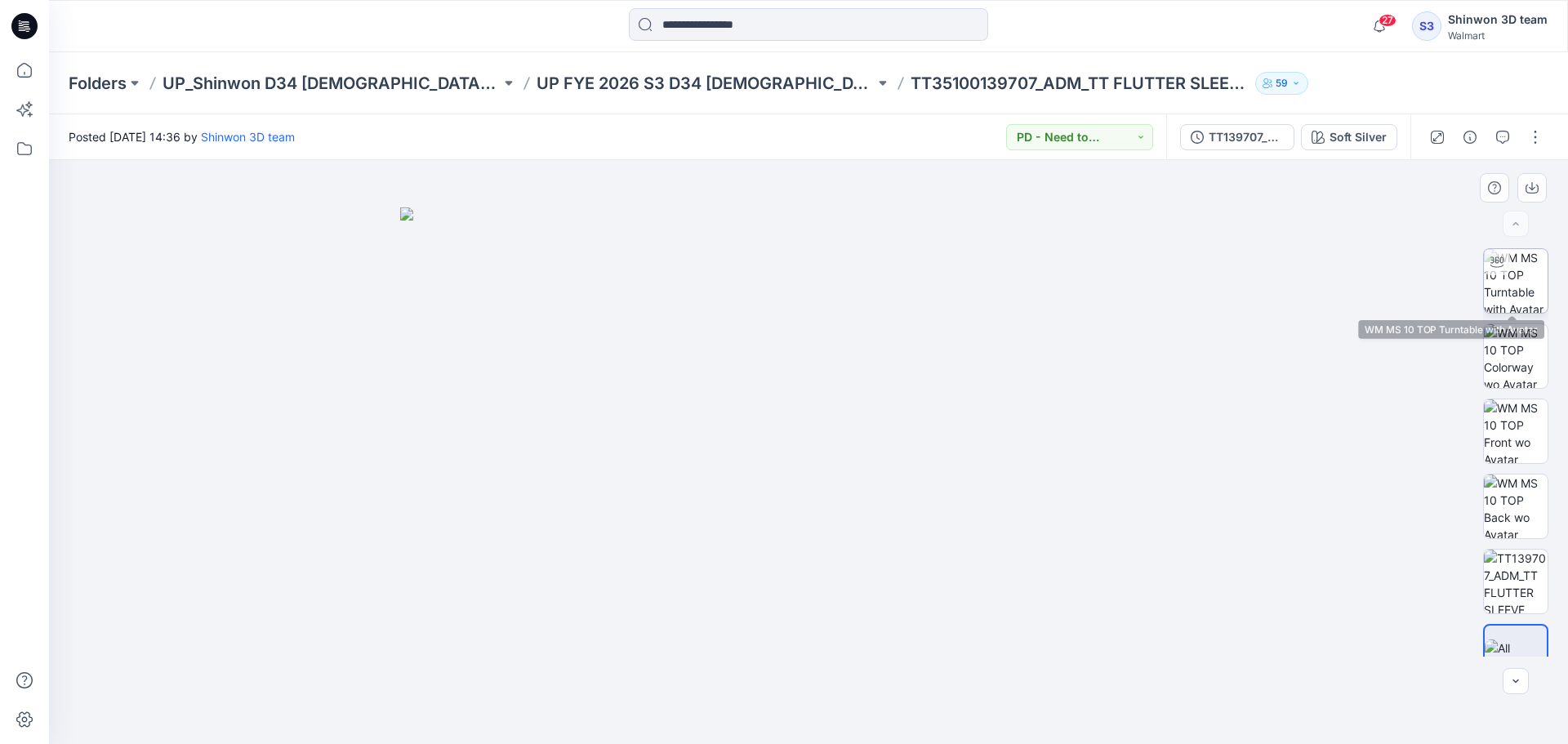
click at [1488, 299] on img at bounding box center [1516, 281] width 64 height 64
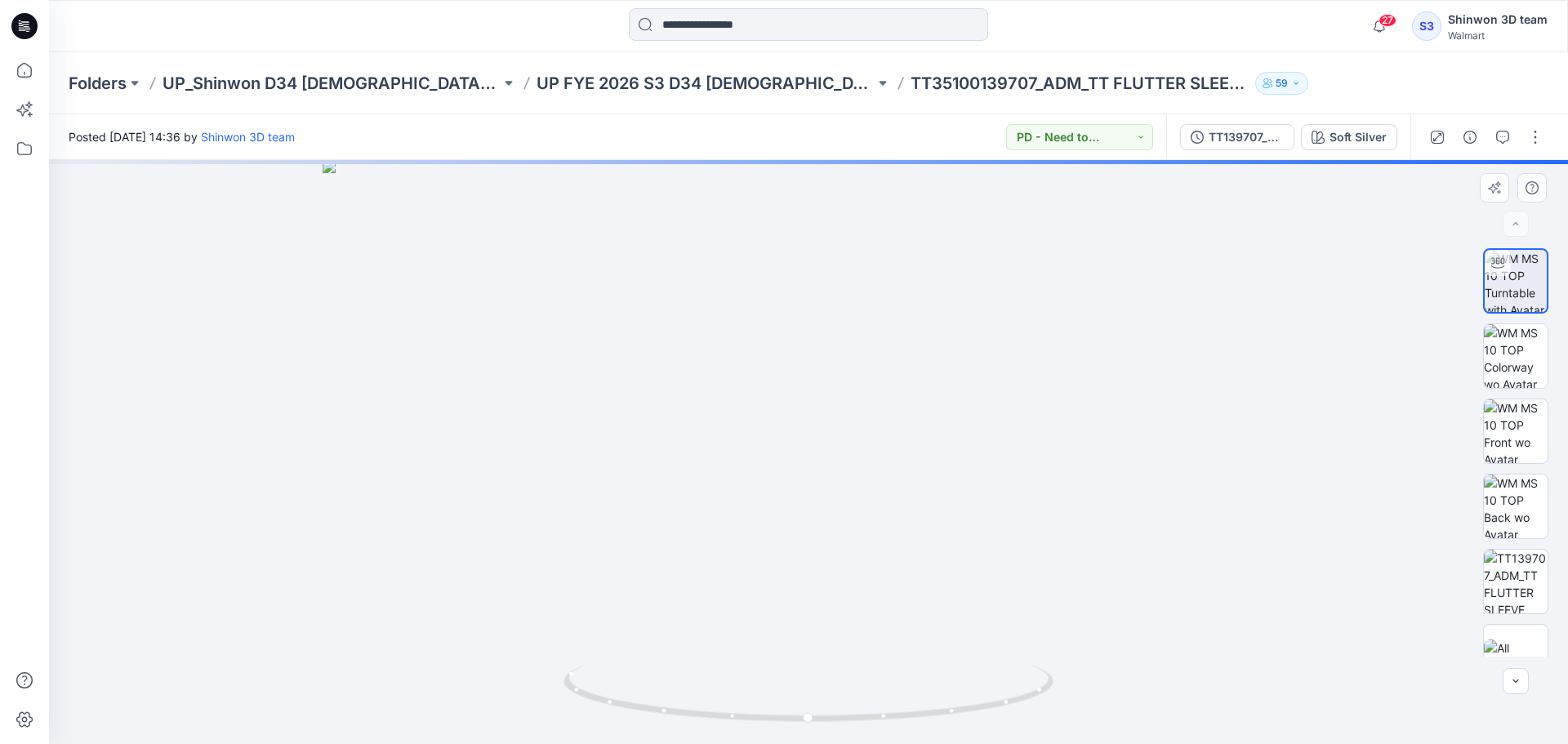
drag, startPoint x: 857, startPoint y: 449, endPoint x: 1214, endPoint y: 547, distance: 370.2
click at [866, 594] on img at bounding box center [808, 452] width 971 height 584
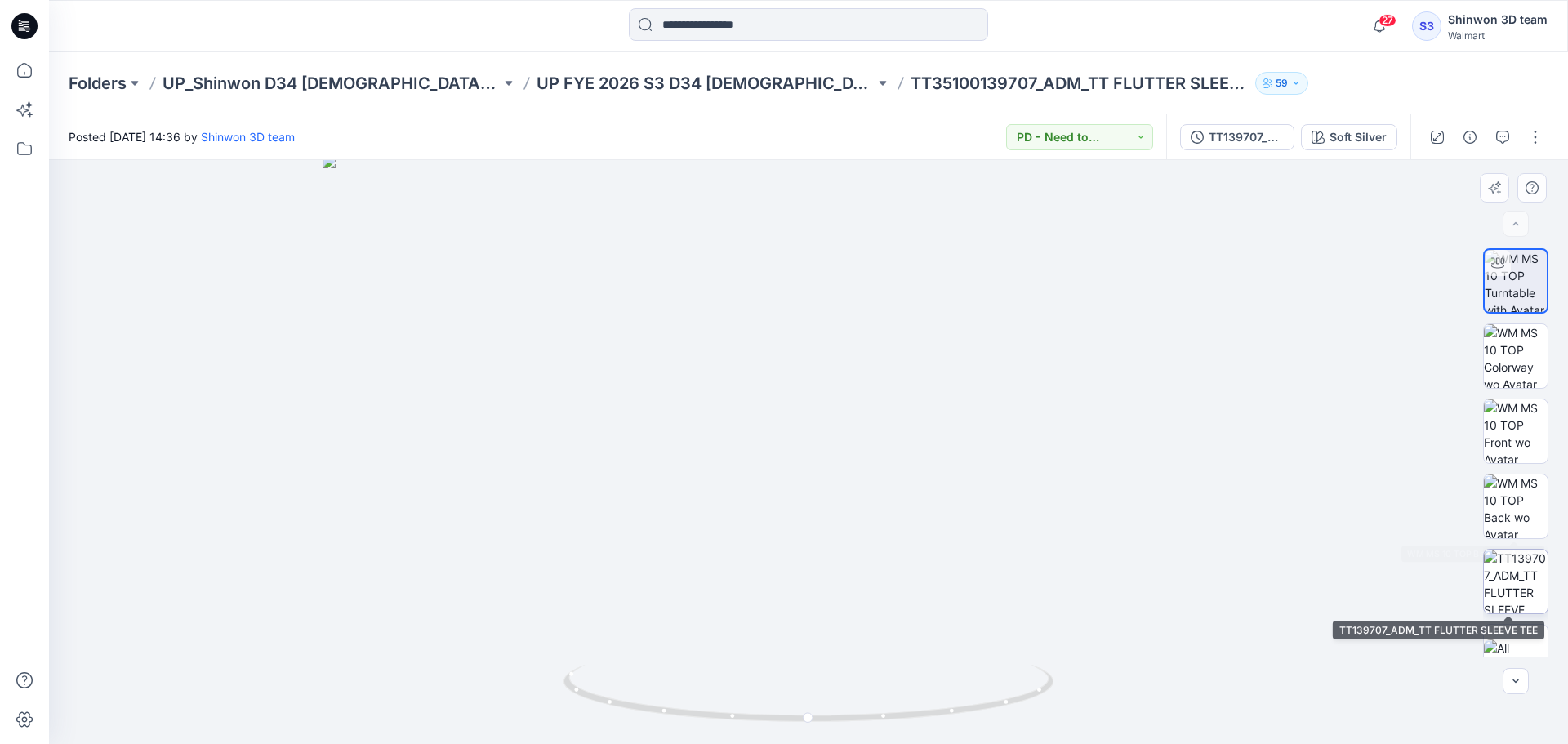
click at [1505, 566] on img at bounding box center [1516, 581] width 64 height 64
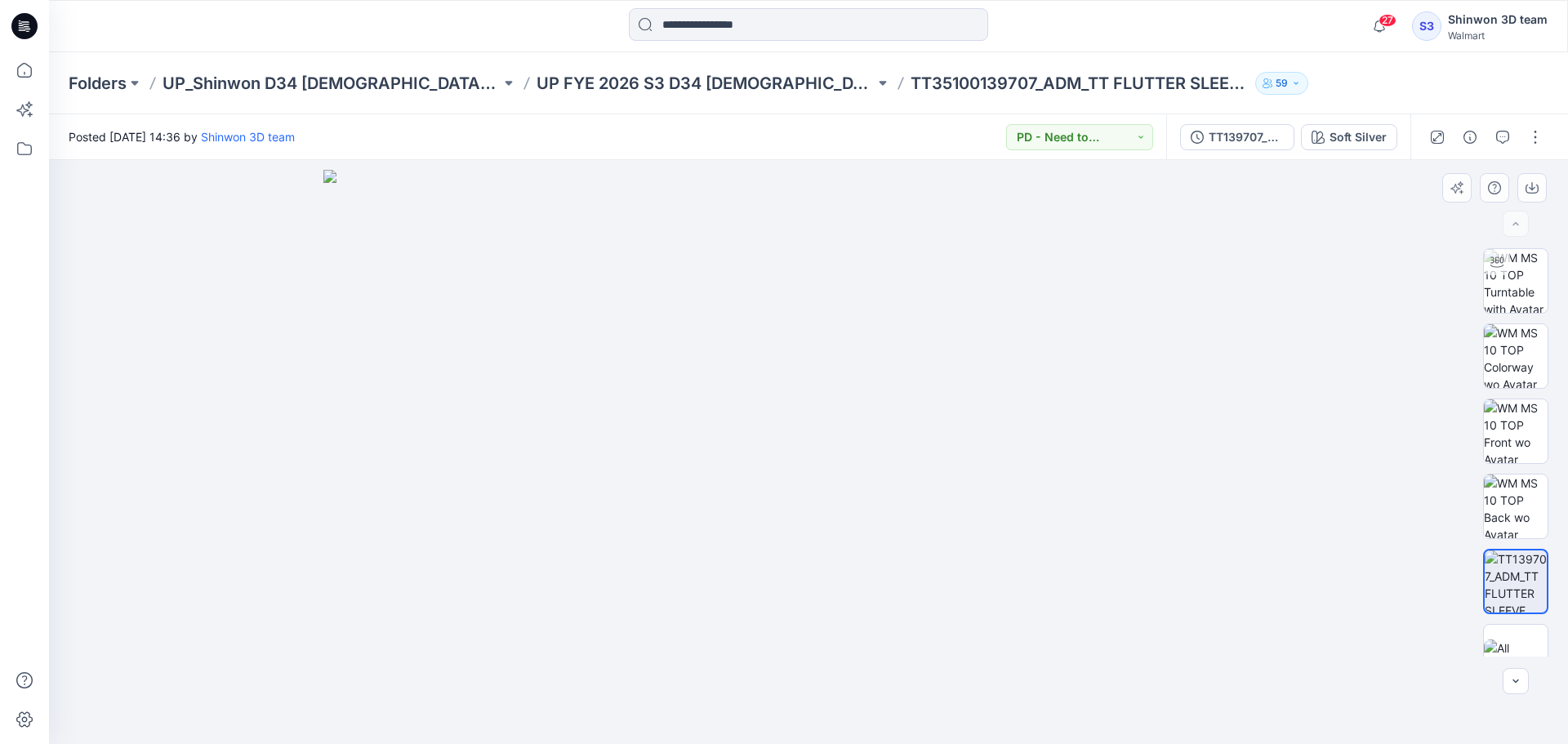
drag, startPoint x: 684, startPoint y: 423, endPoint x: 684, endPoint y: 413, distance: 10.0
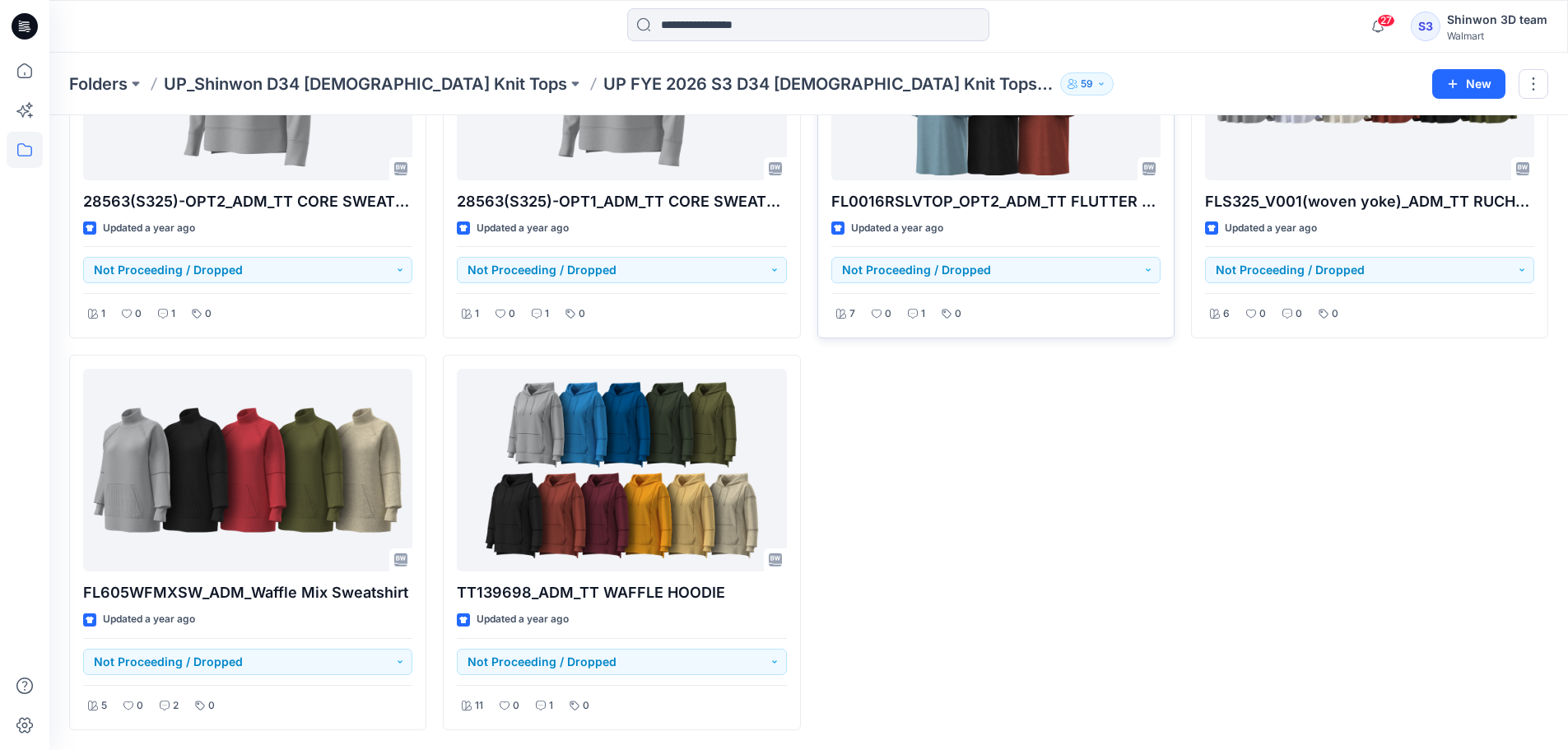
scroll to position [1239, 0]
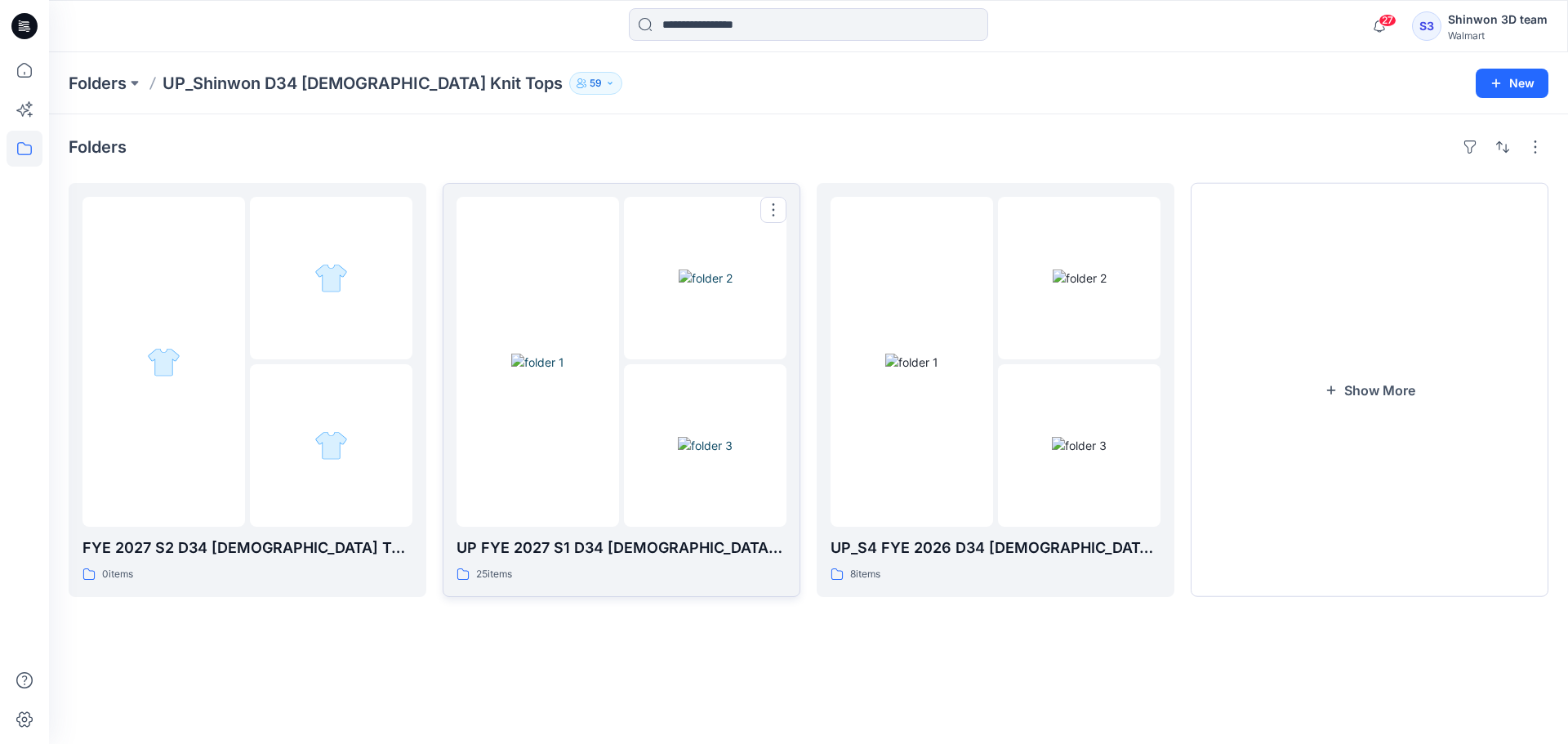
click at [587, 574] on div "25 items" at bounding box center [621, 574] width 330 height 17
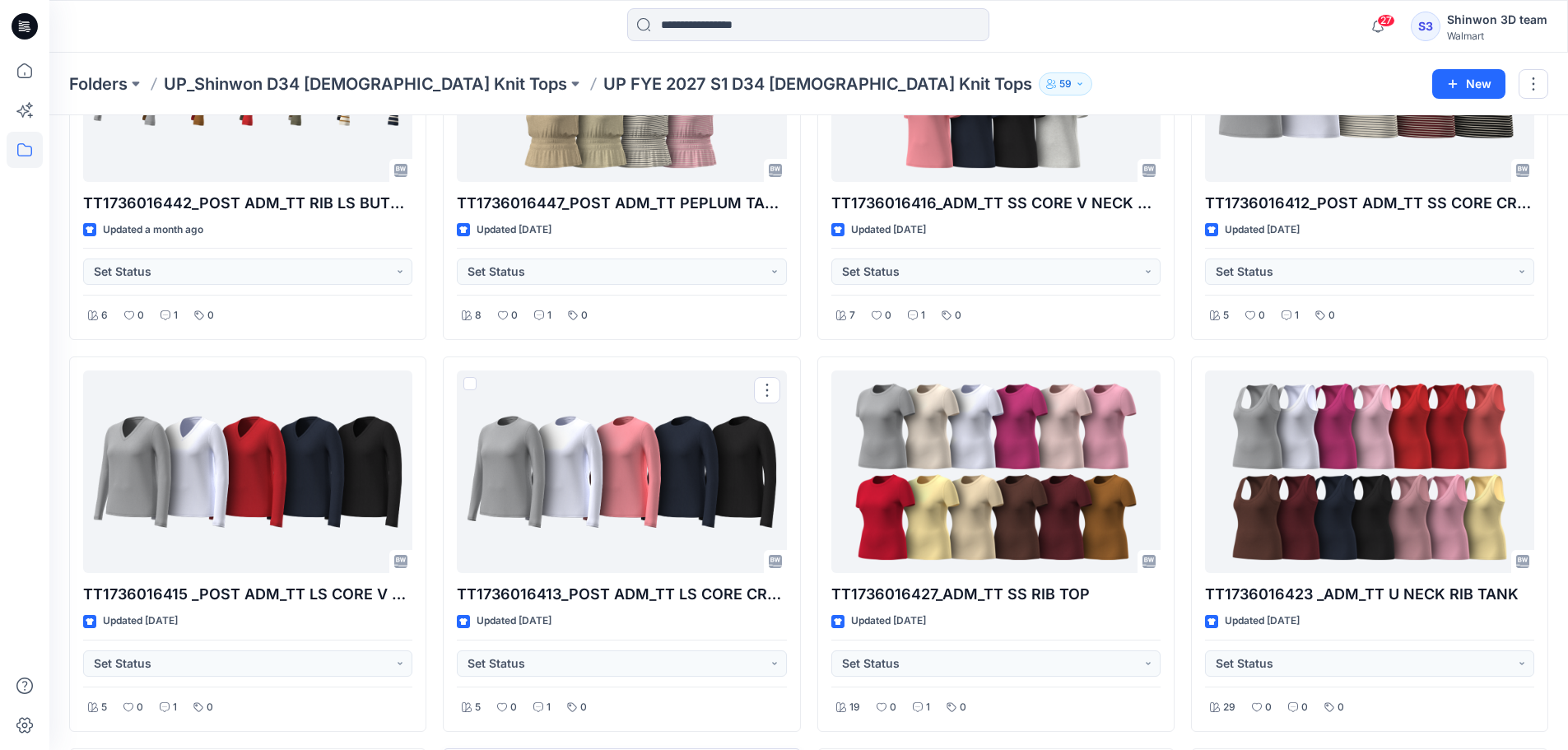
scroll to position [672, 0]
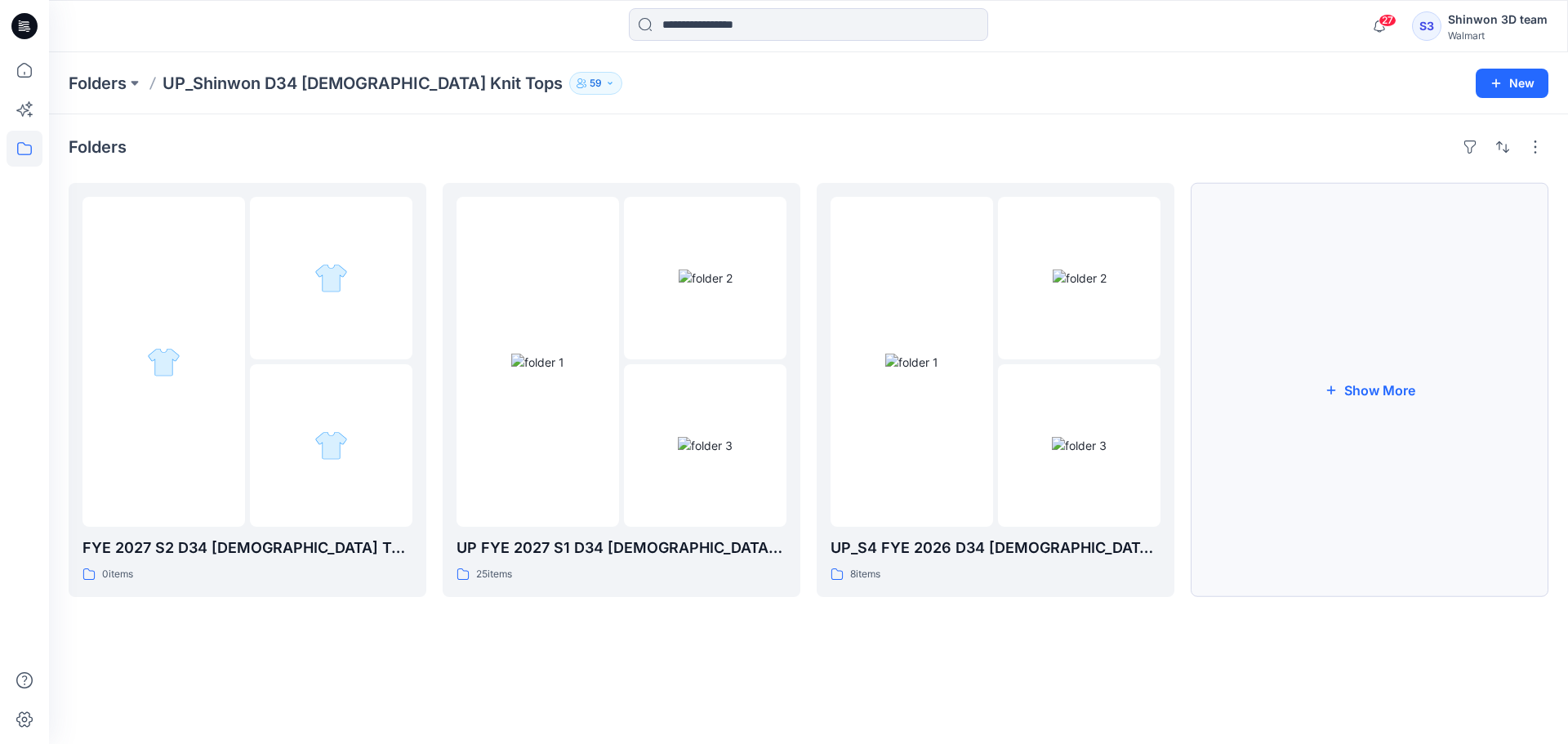
click at [1350, 508] on button "Show More" at bounding box center [1369, 390] width 357 height 414
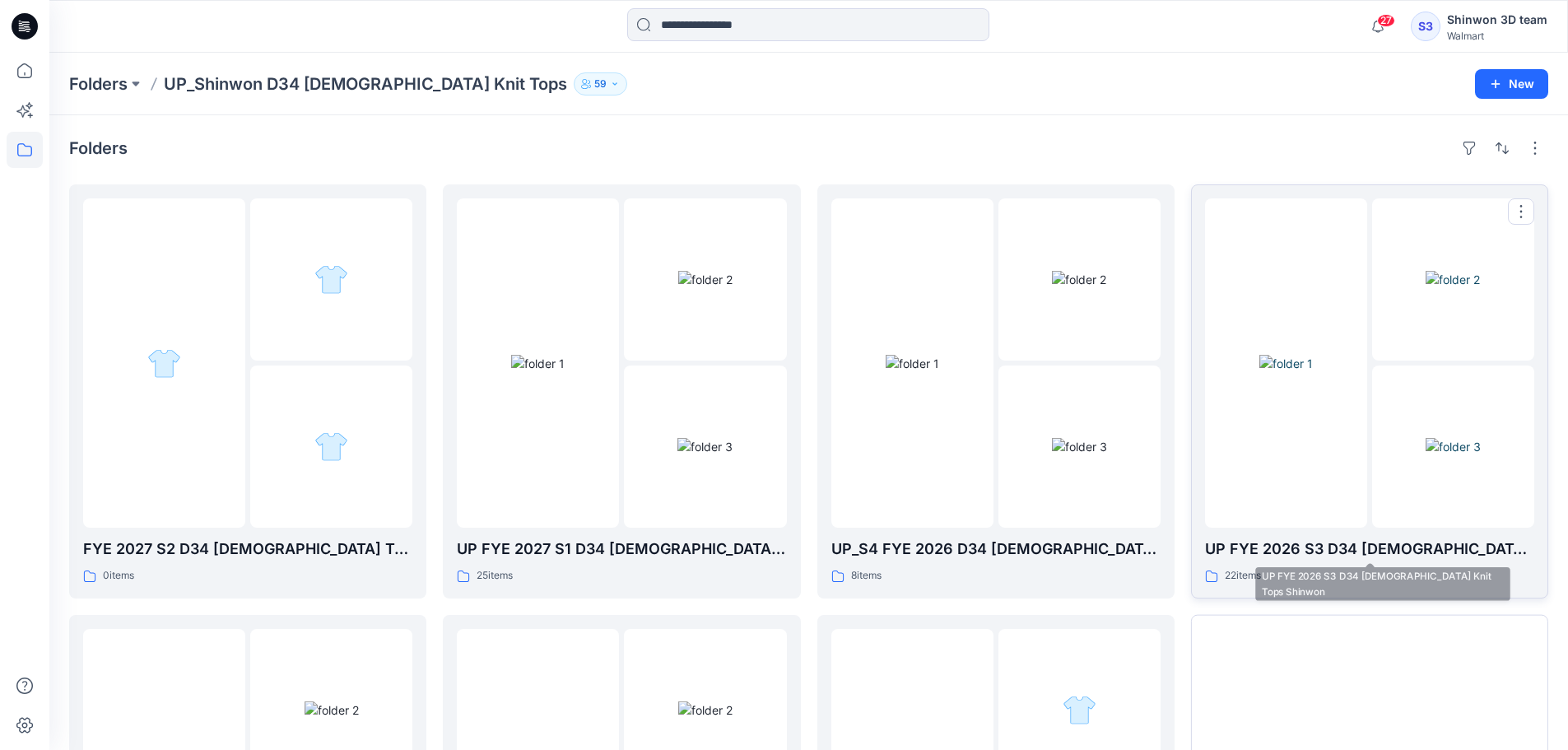
click at [1367, 593] on link "UP FYE 2026 S3 D34 [DEMOGRAPHIC_DATA] Knit Tops Shinwon 22 items" at bounding box center [1369, 391] width 357 height 414
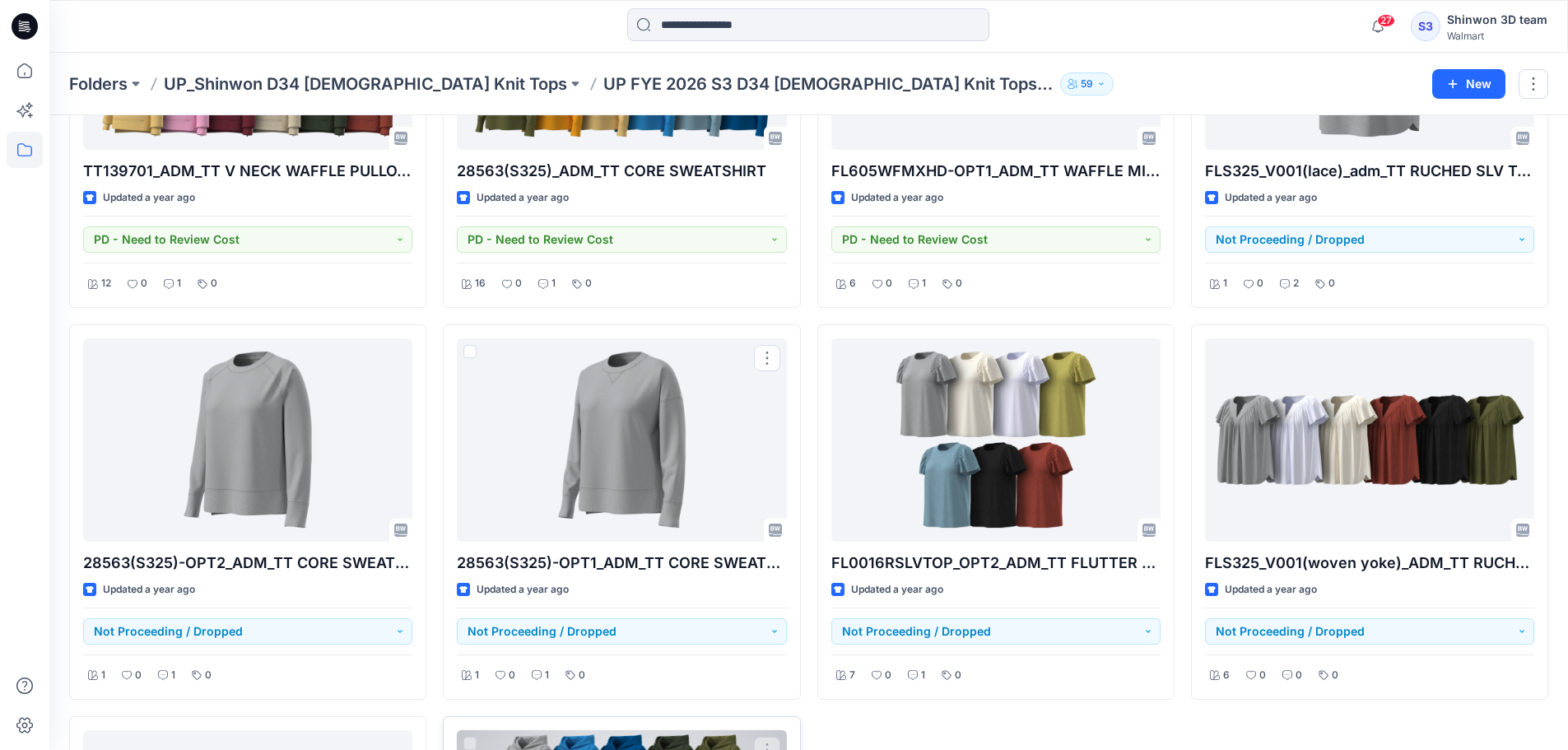
scroll to position [1788, 0]
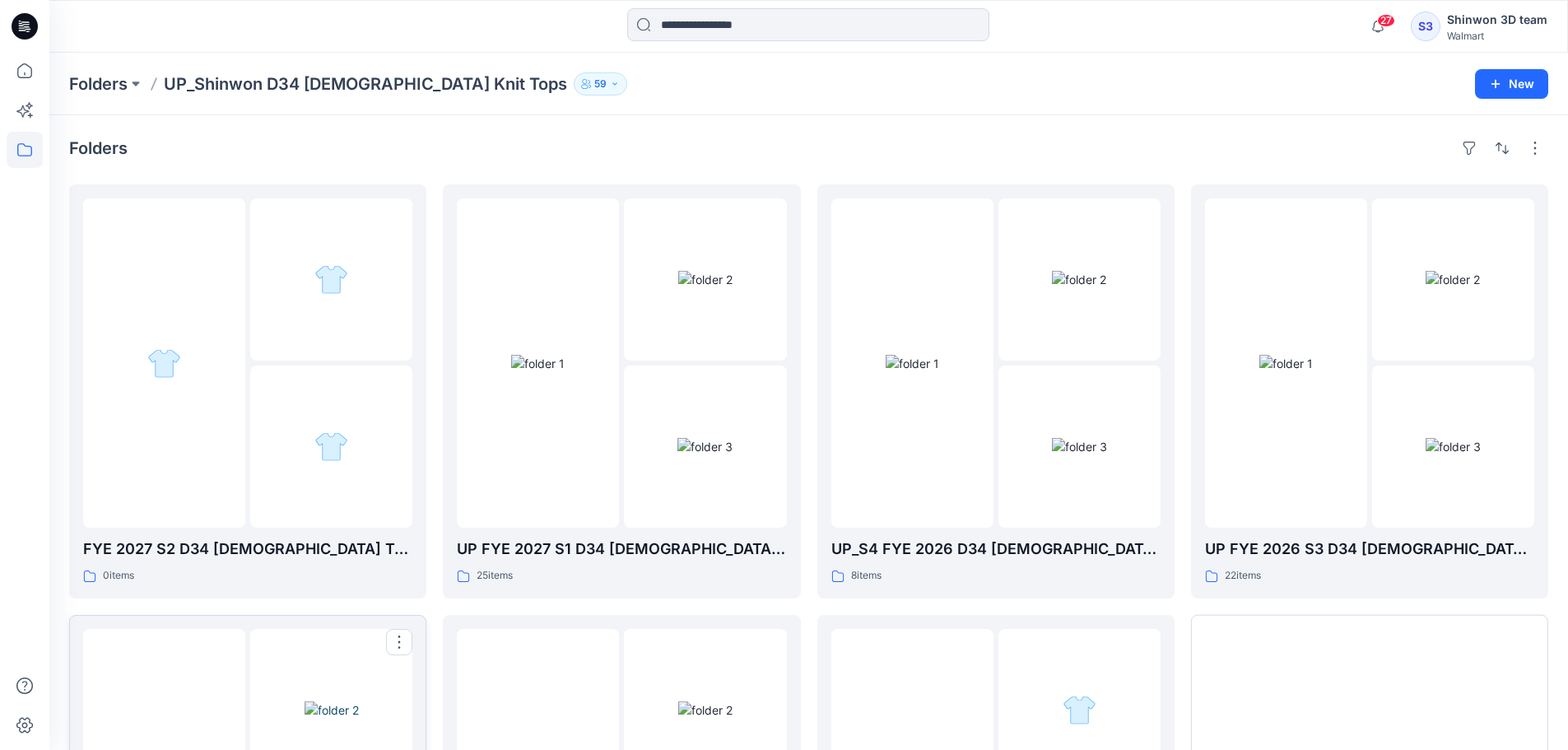
scroll to position [220, 0]
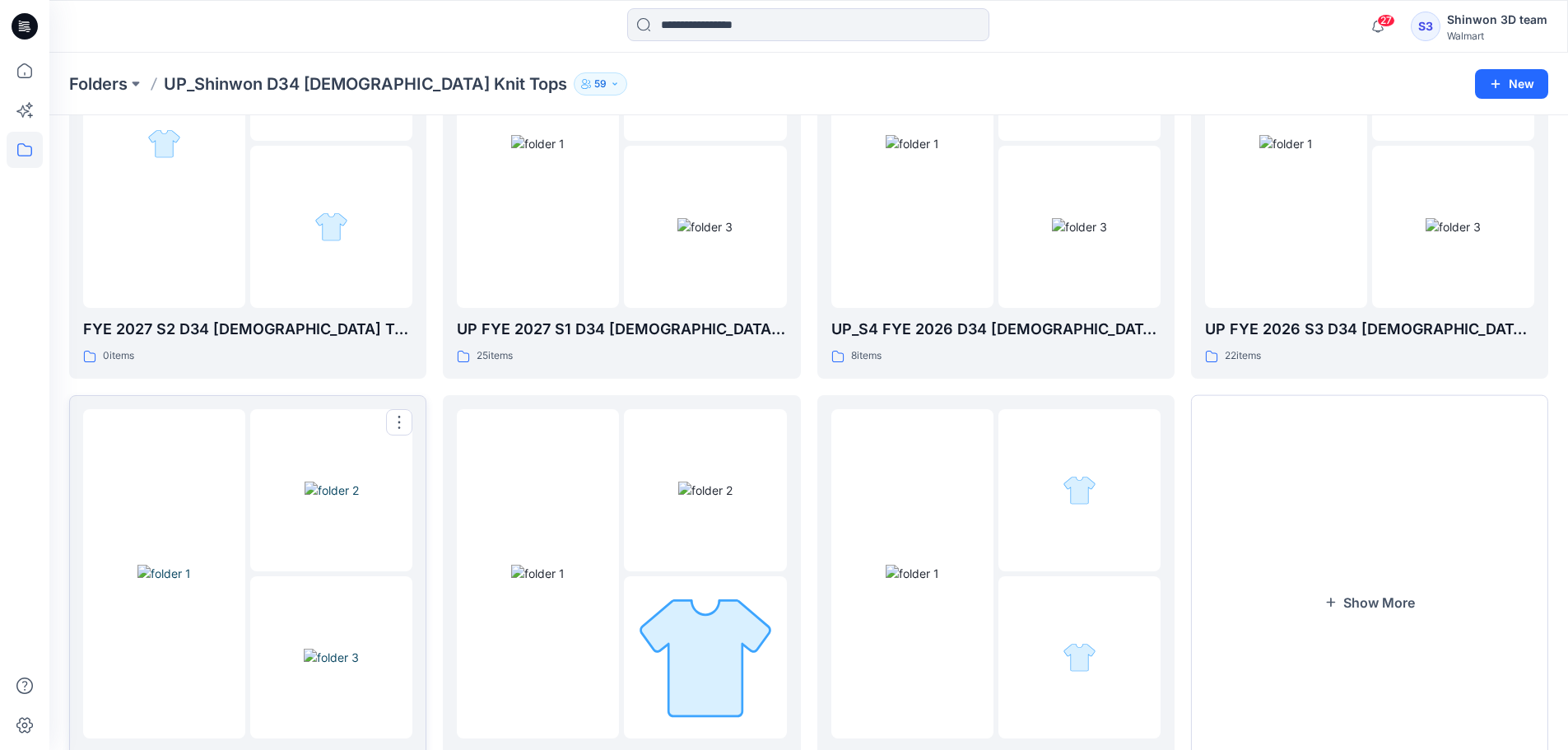
click at [359, 499] on img at bounding box center [332, 490] width 54 height 17
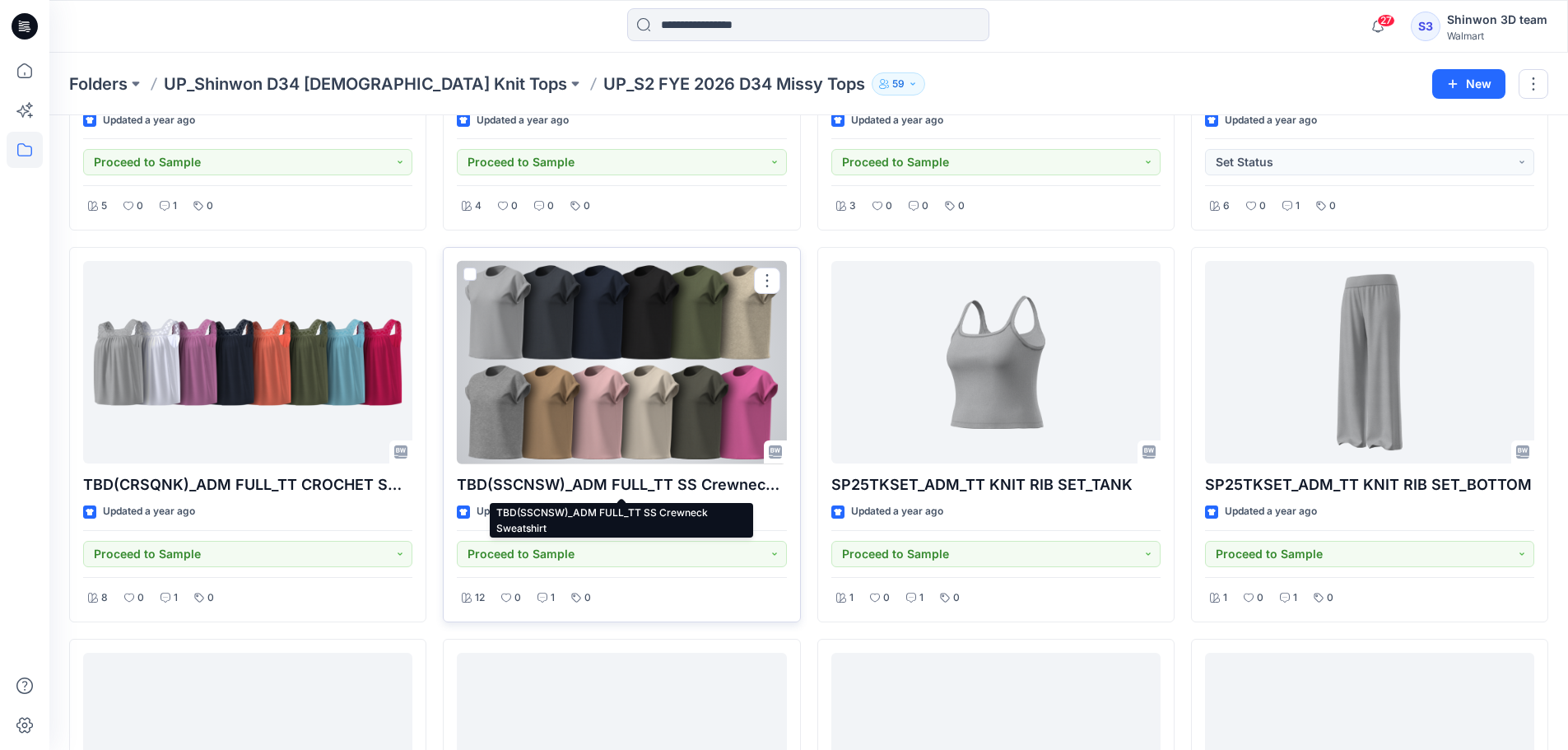
scroll to position [613, 0]
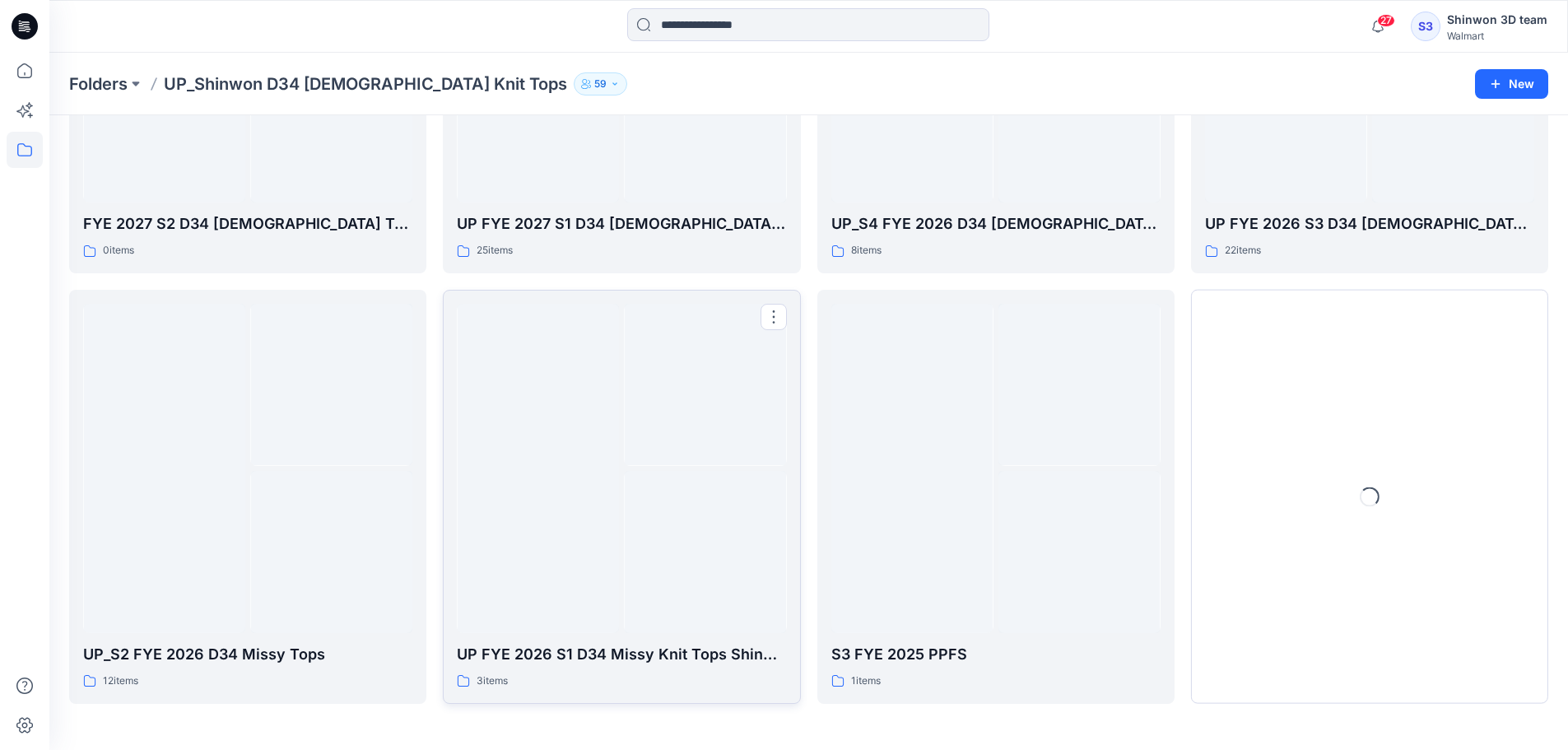
scroll to position [220, 0]
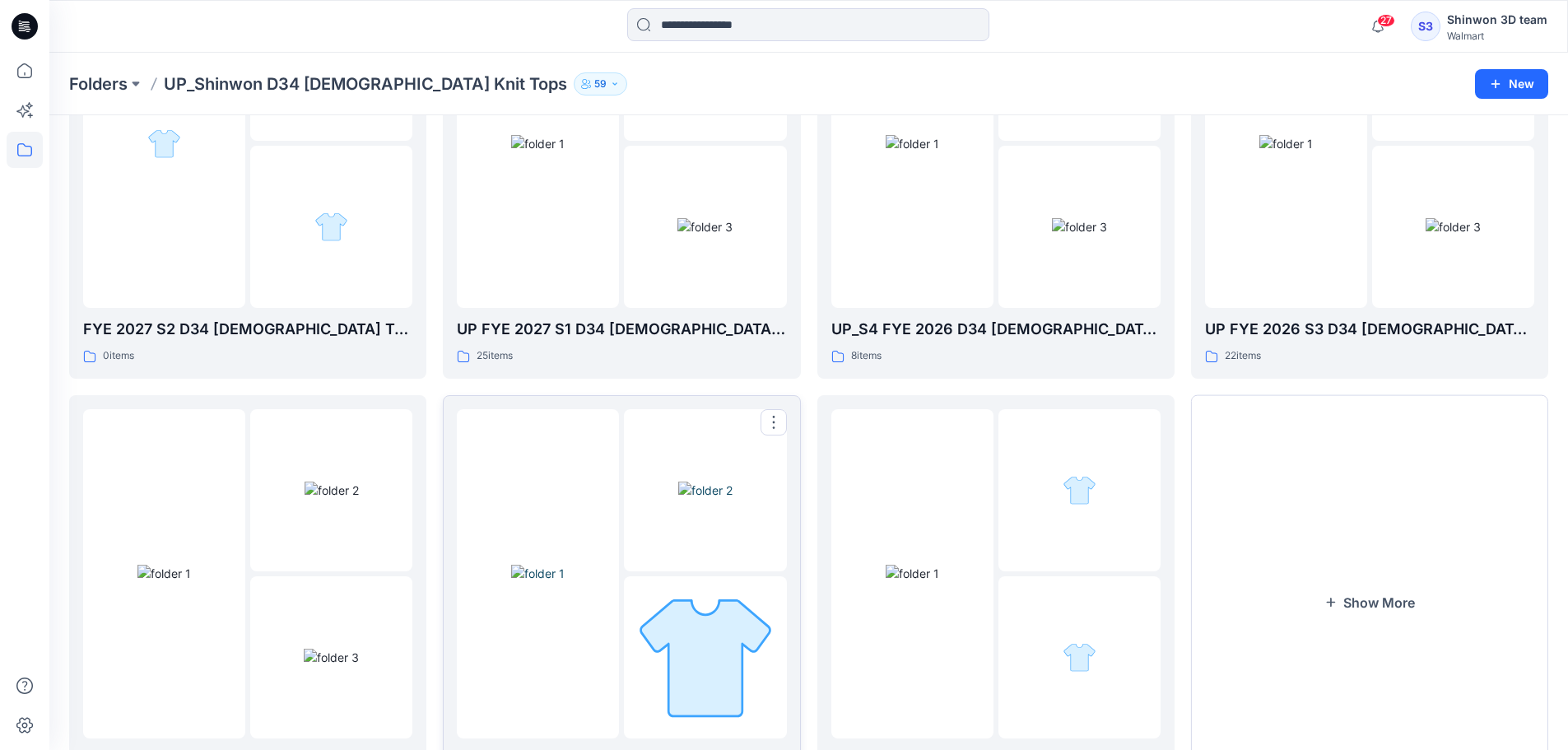
click at [692, 499] on img at bounding box center [705, 490] width 54 height 17
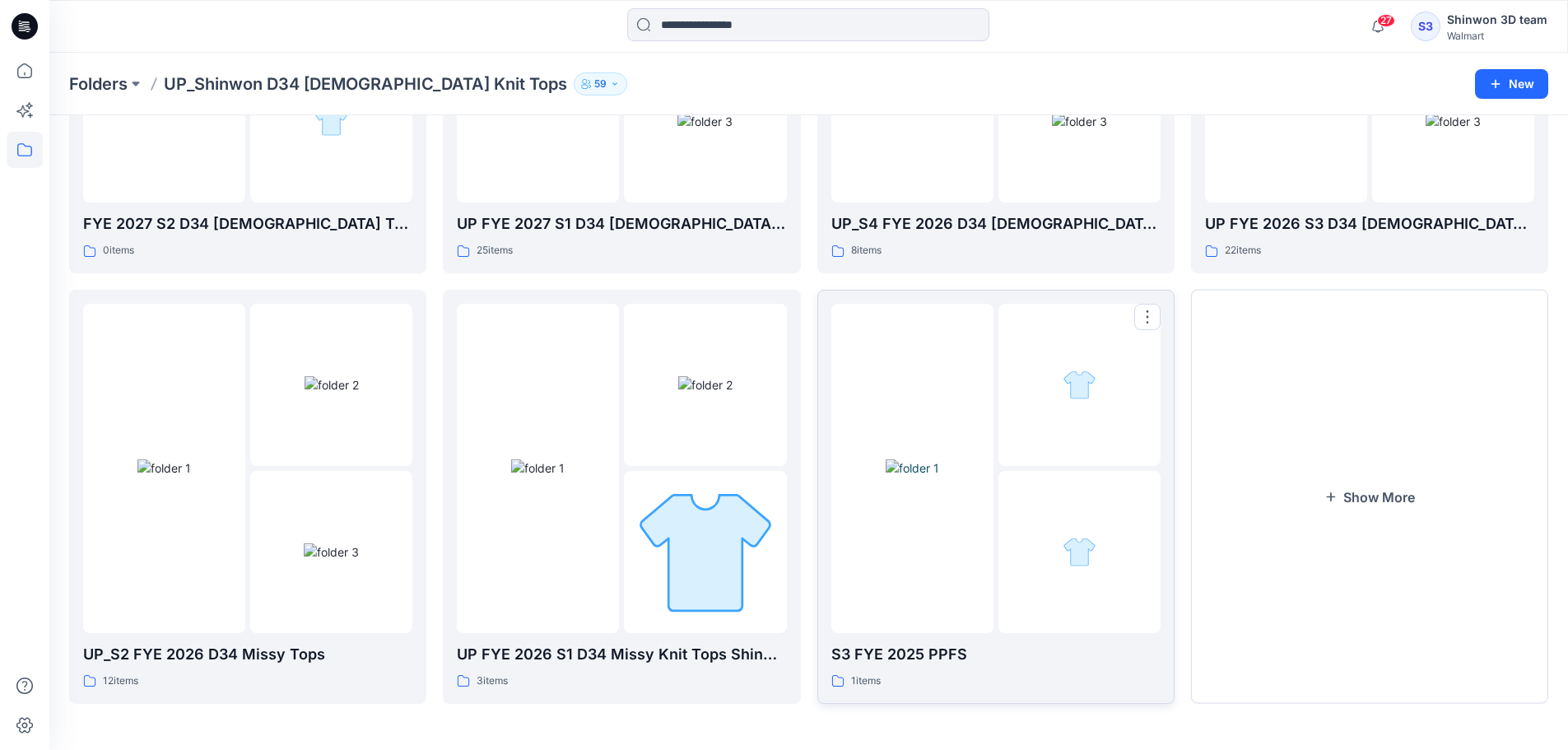
click at [1006, 448] on div at bounding box center [1080, 385] width 162 height 162
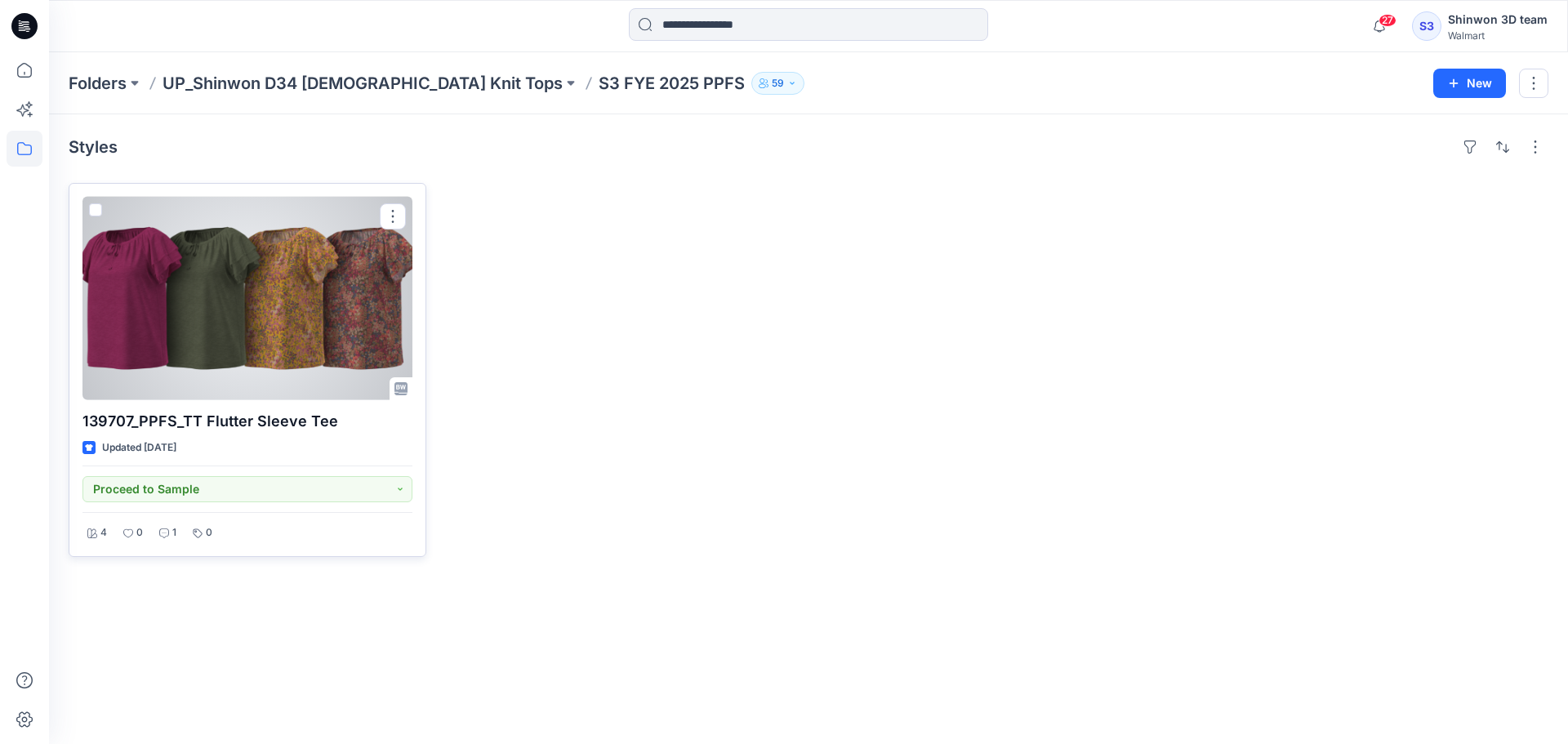
click at [241, 303] on div at bounding box center [247, 299] width 330 height 203
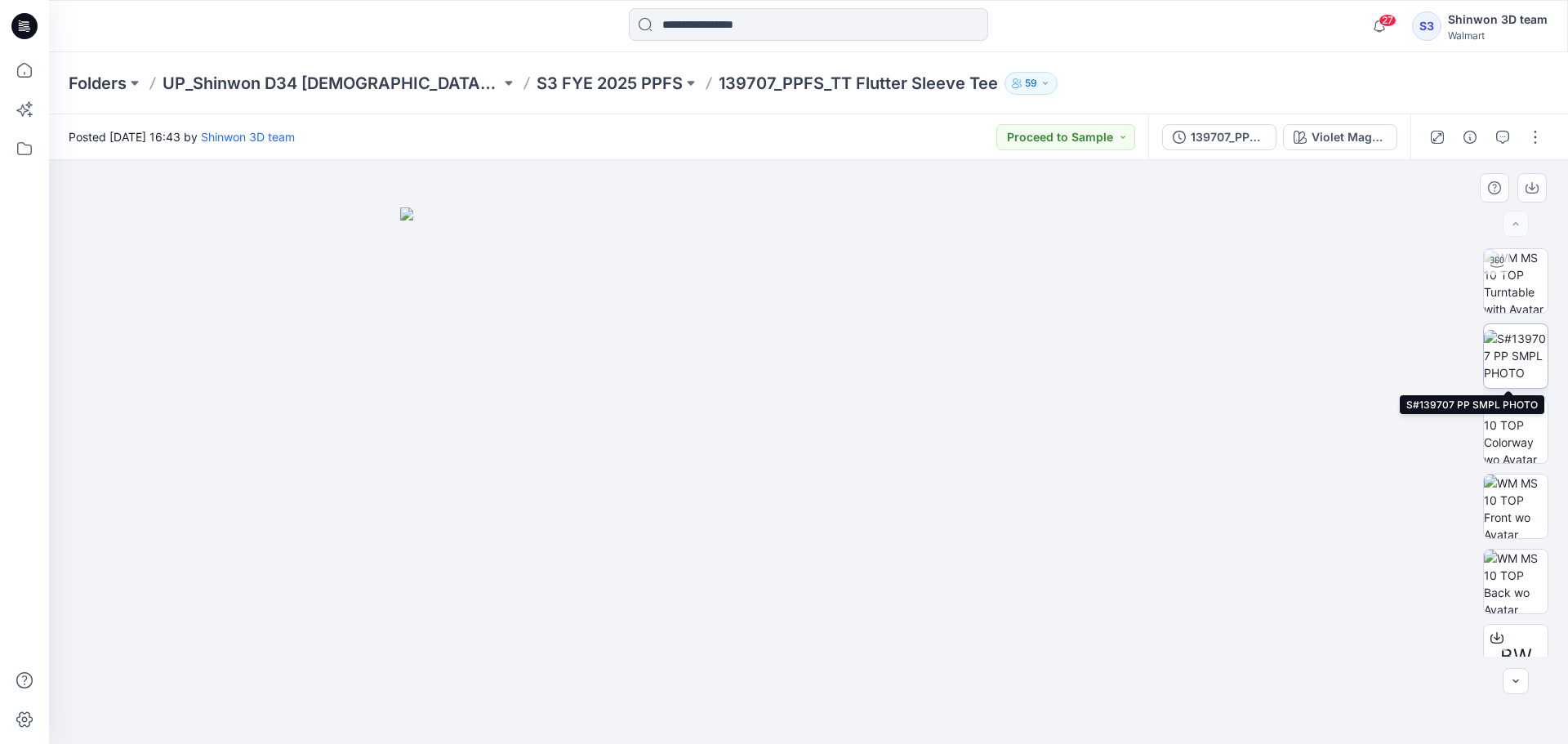
click at [1519, 347] on img at bounding box center [1516, 356] width 64 height 51
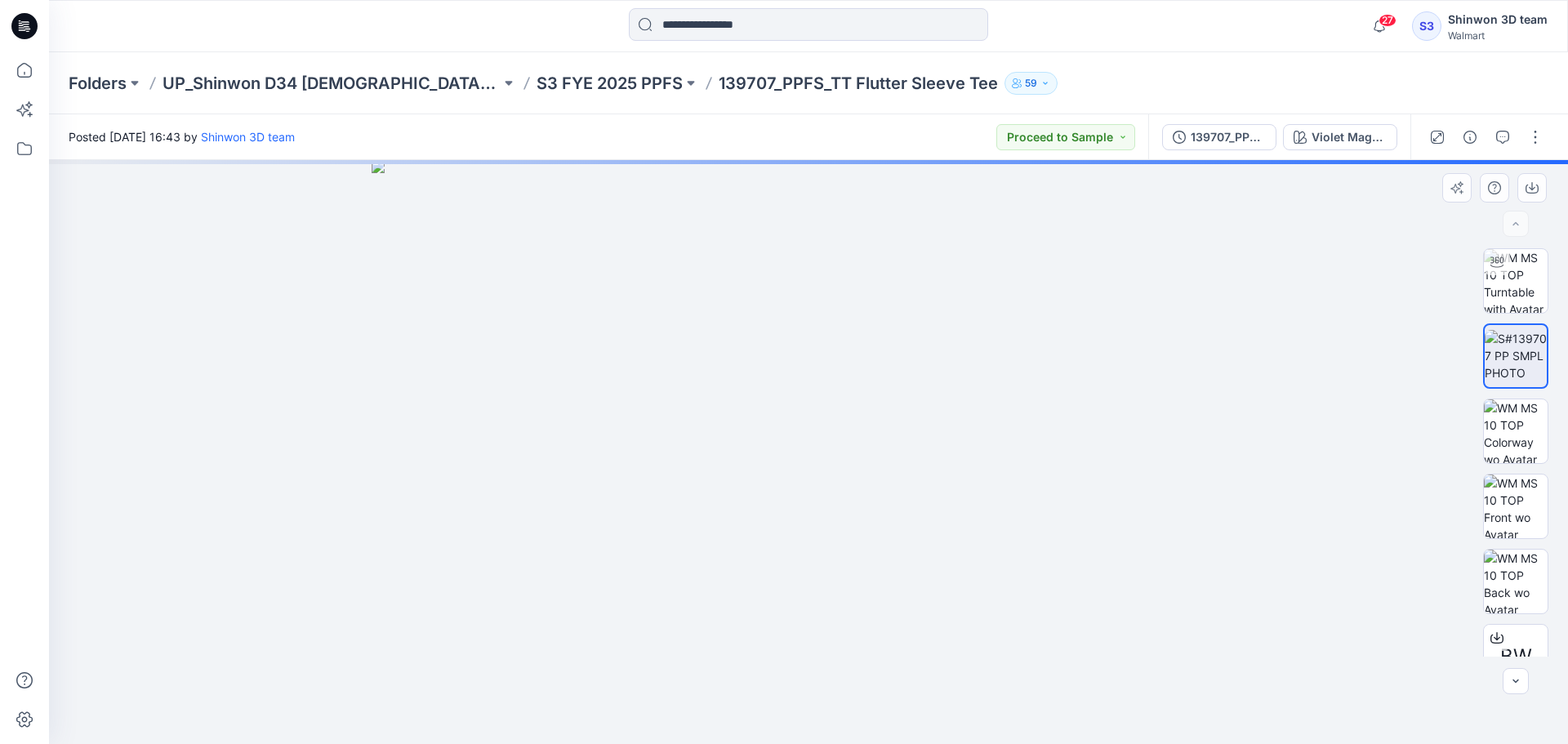
drag, startPoint x: 585, startPoint y: 277, endPoint x: 592, endPoint y: 335, distance: 58.4
click at [593, 335] on img at bounding box center [807, 452] width 873 height 584
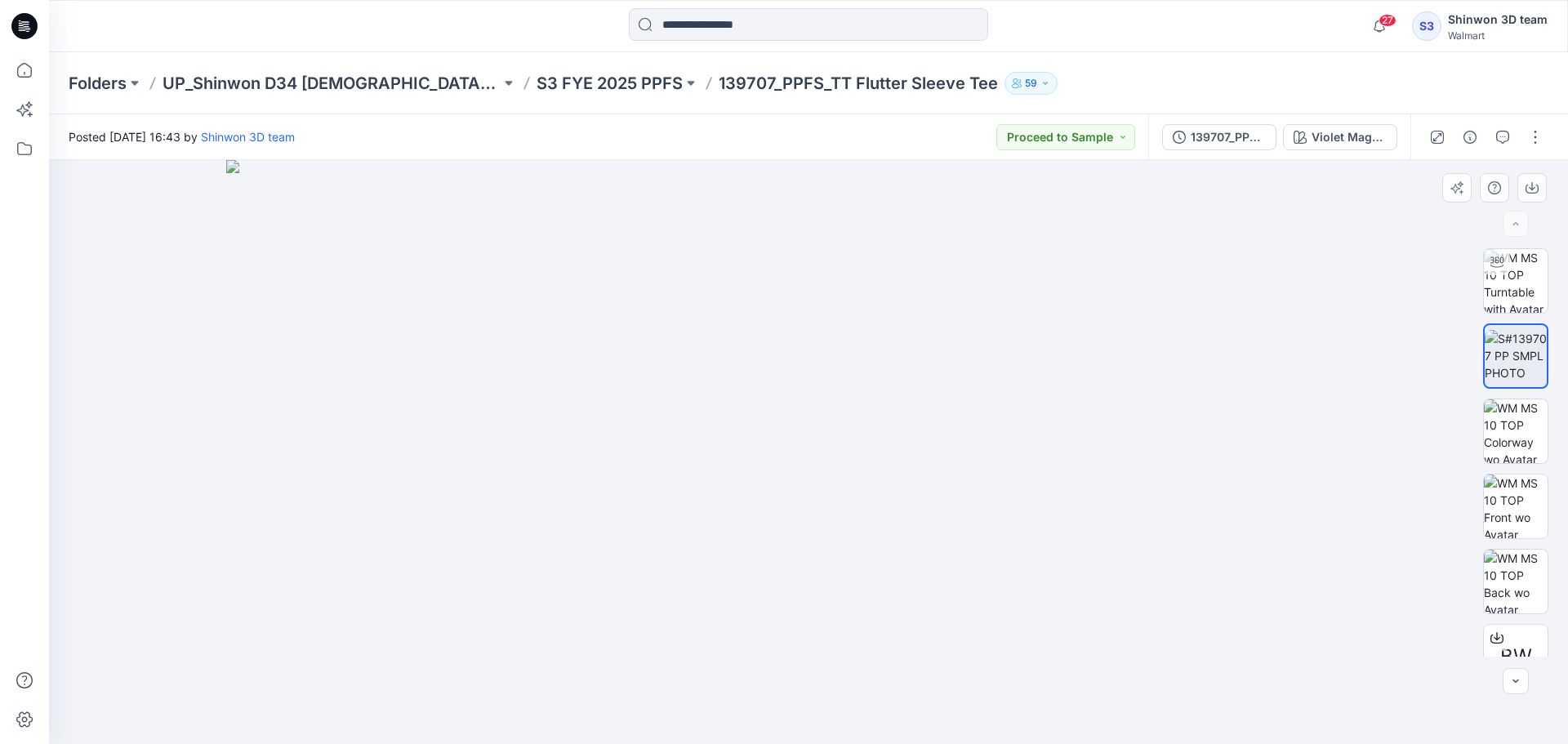
drag, startPoint x: 501, startPoint y: 266, endPoint x: 697, endPoint y: 580, distance: 370.2
click at [700, 587] on img at bounding box center [808, 452] width 1165 height 584
